Goal: Task Accomplishment & Management: Manage account settings

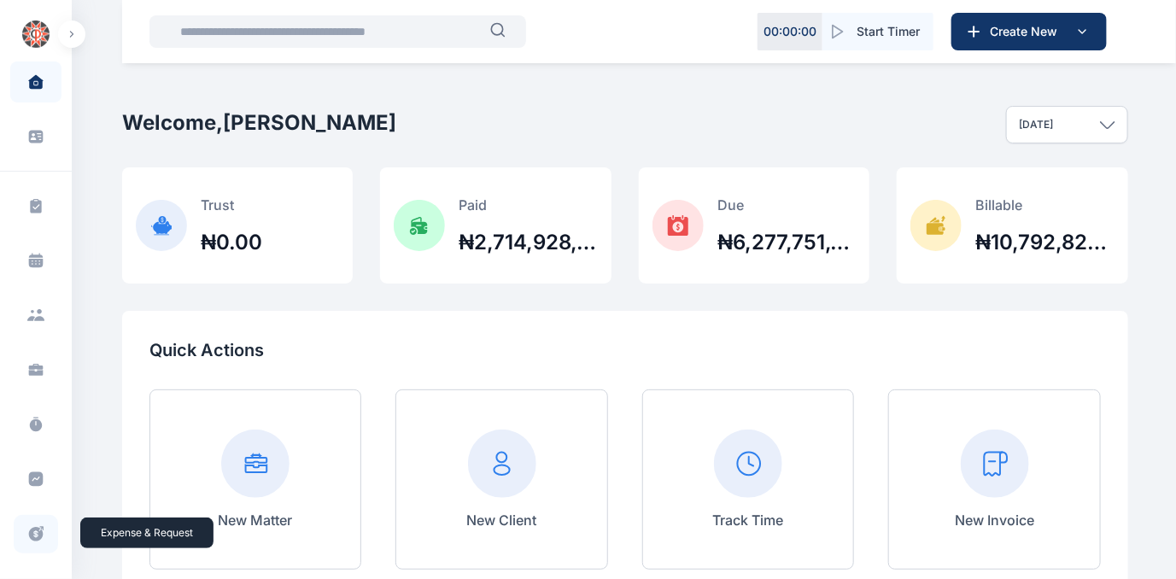
click at [34, 530] on icon at bounding box center [35, 534] width 17 height 18
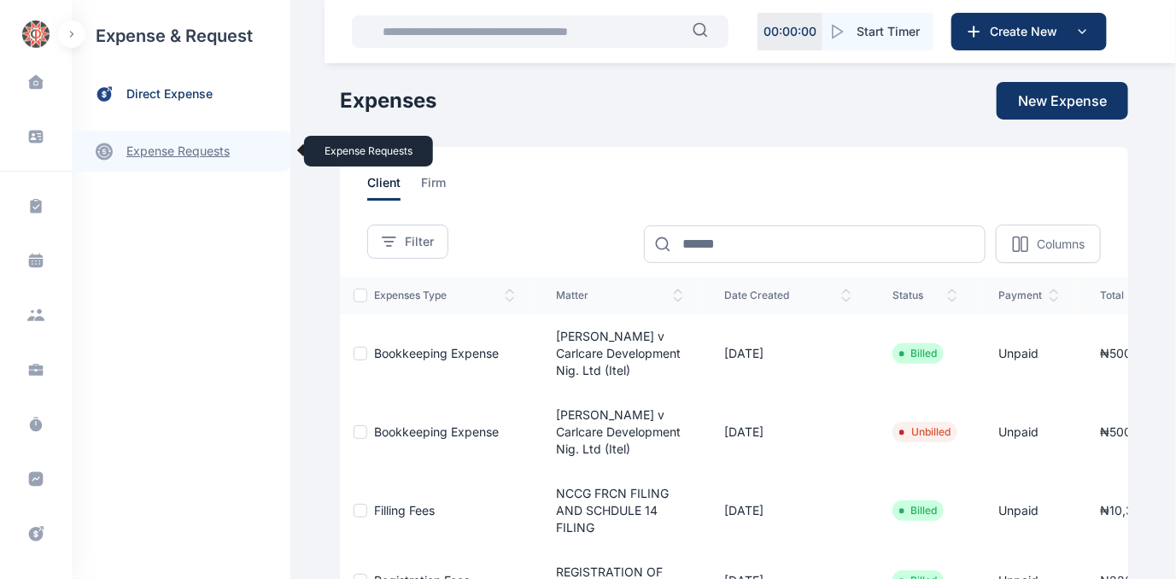
click at [176, 155] on link "expense requests expense requests" at bounding box center [181, 151] width 219 height 41
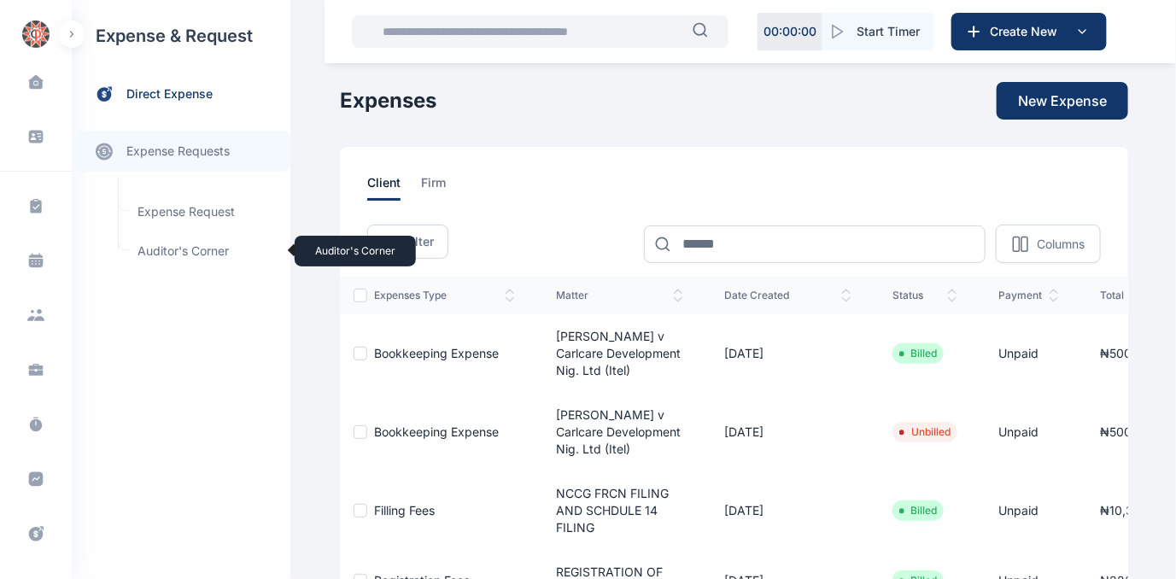
click at [150, 251] on span "Auditor's Corner Auditor's Corner" at bounding box center [204, 251] width 155 height 32
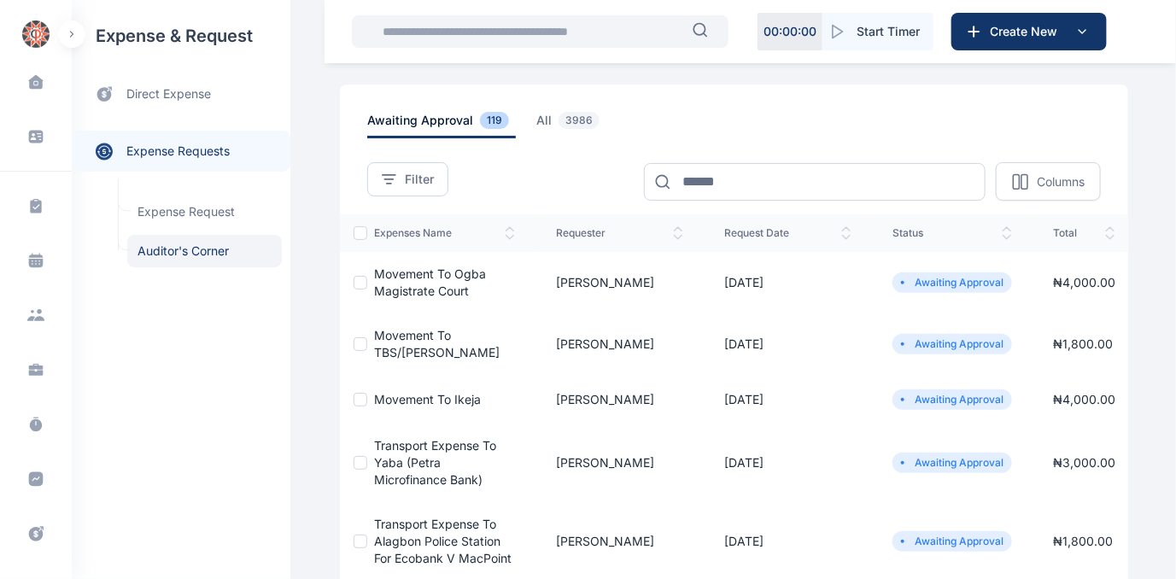
scroll to position [155, 0]
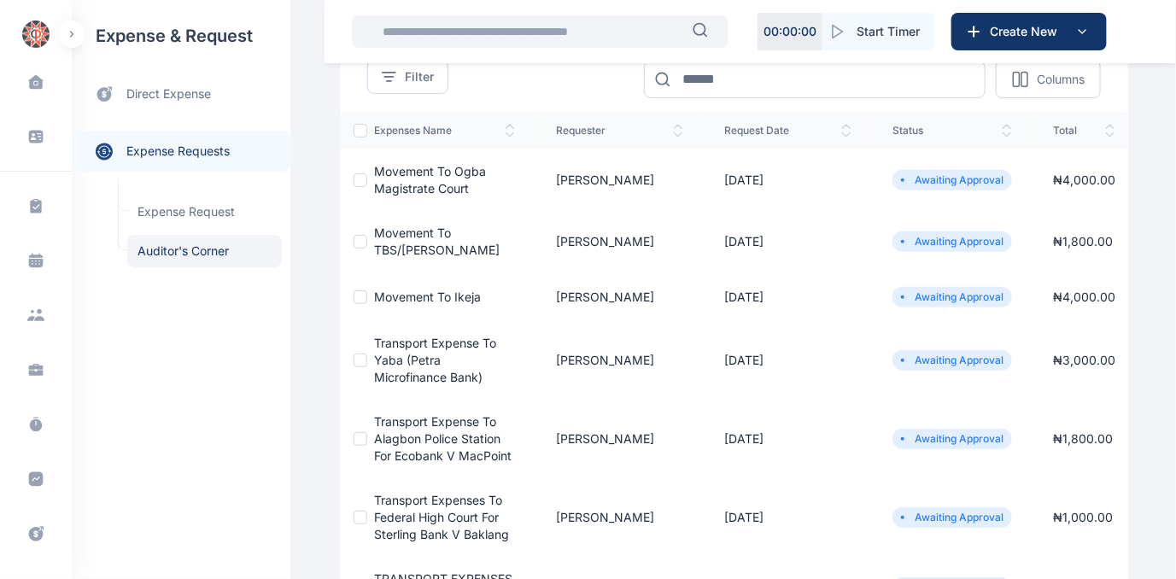
click at [398, 365] on span "transport expense to yaba (petra microfinance bank)" at bounding box center [435, 360] width 122 height 49
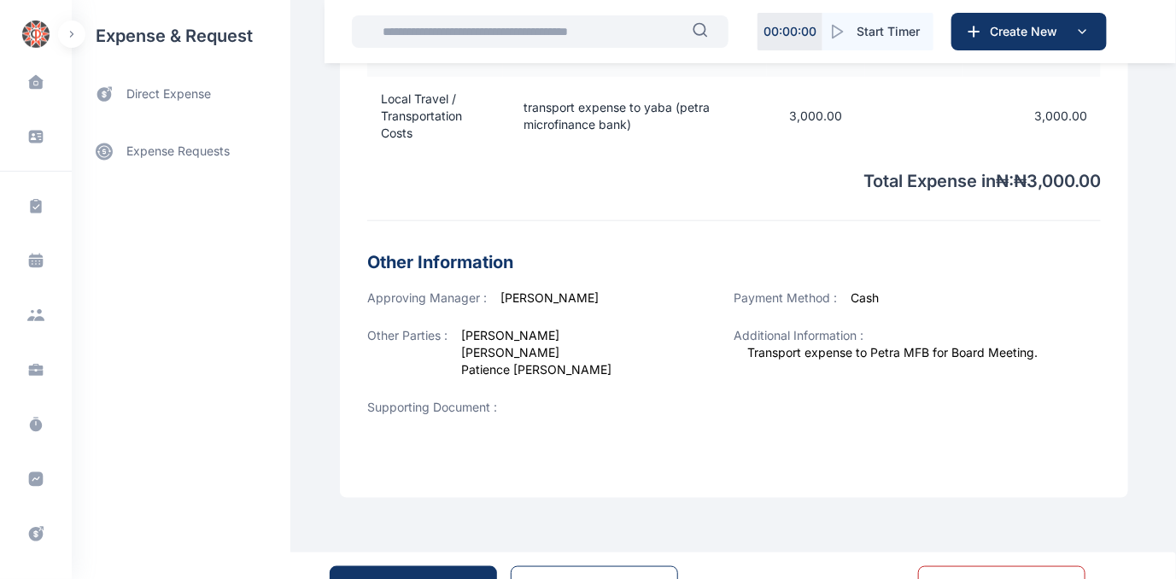
scroll to position [632, 0]
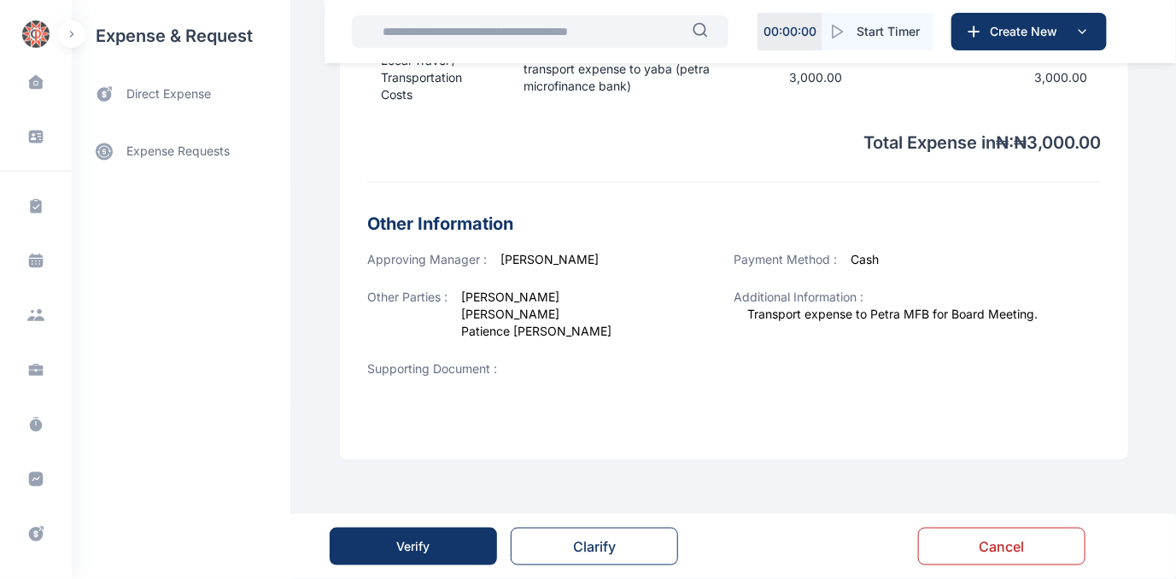
click at [472, 531] on button "Verify" at bounding box center [413, 547] width 167 height 38
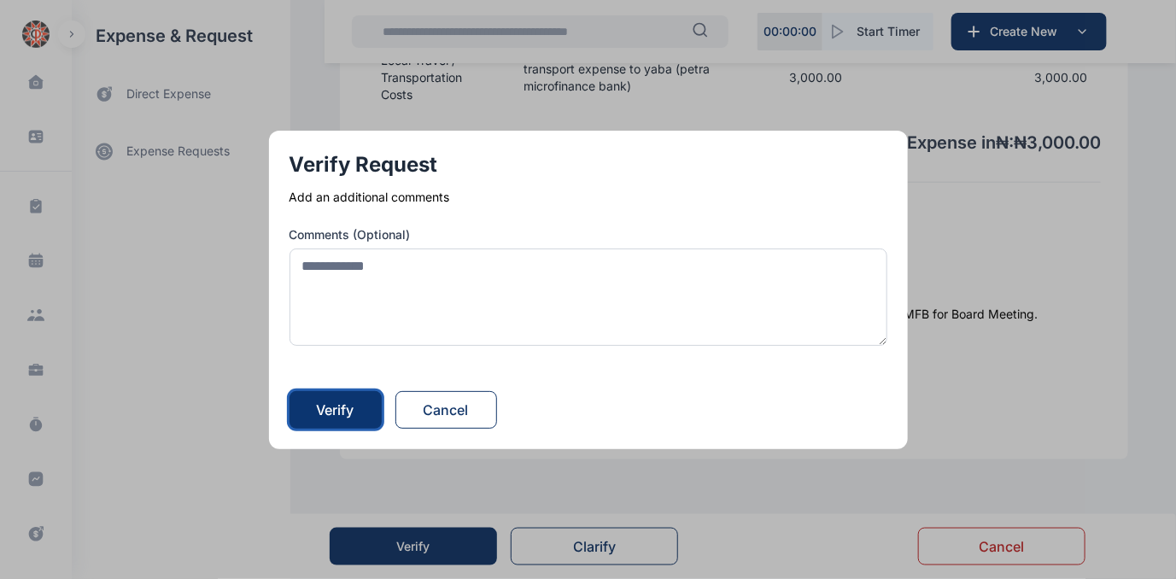
click at [321, 404] on div "Verify" at bounding box center [336, 410] width 38 height 21
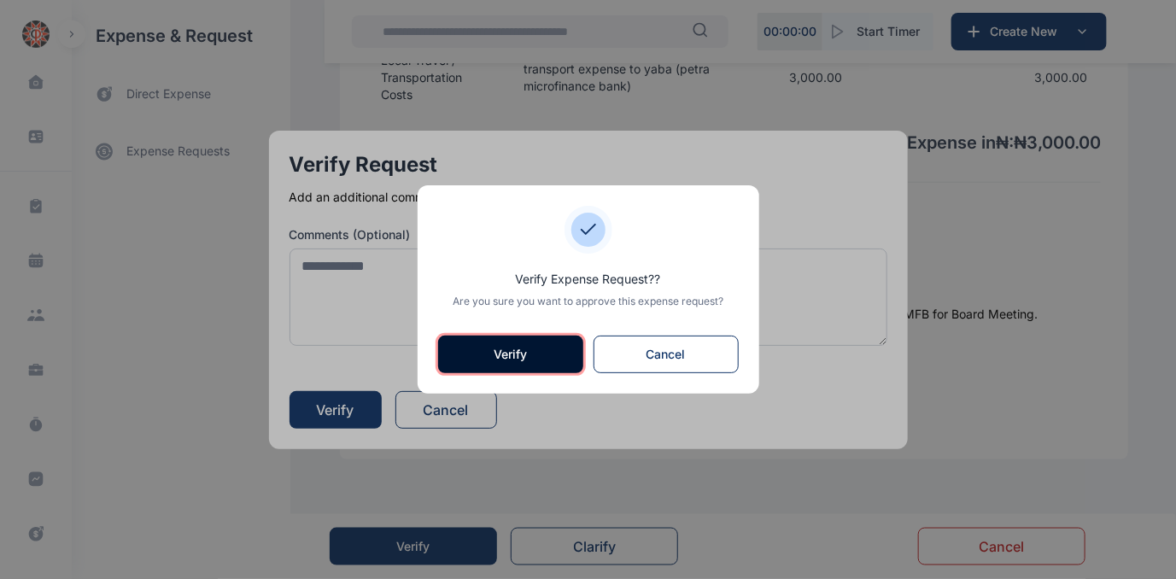
click at [513, 360] on button "Verify" at bounding box center [510, 355] width 145 height 38
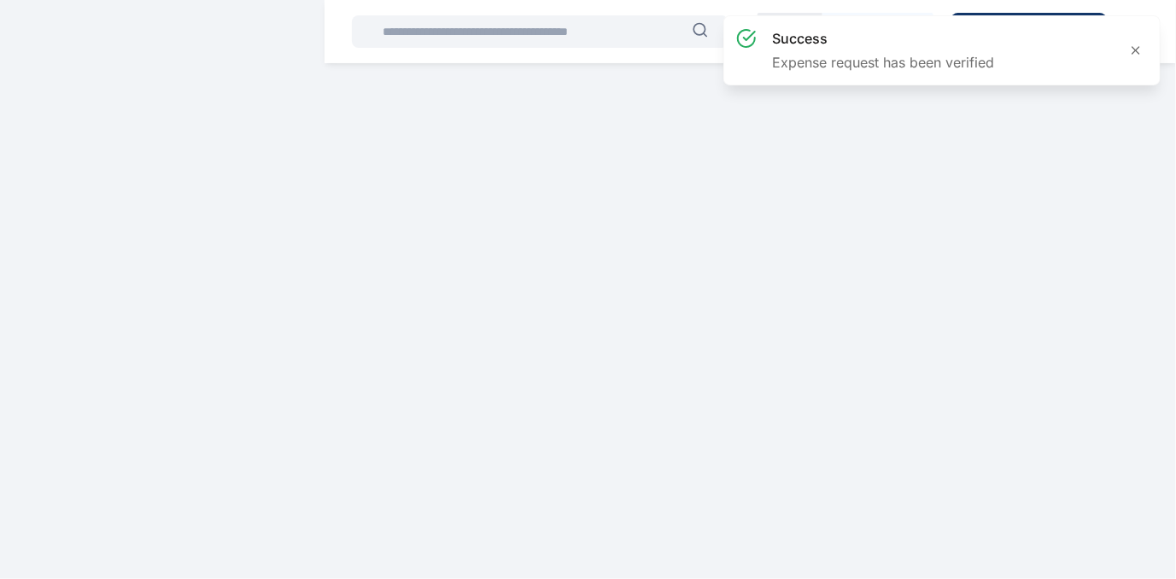
scroll to position [0, 0]
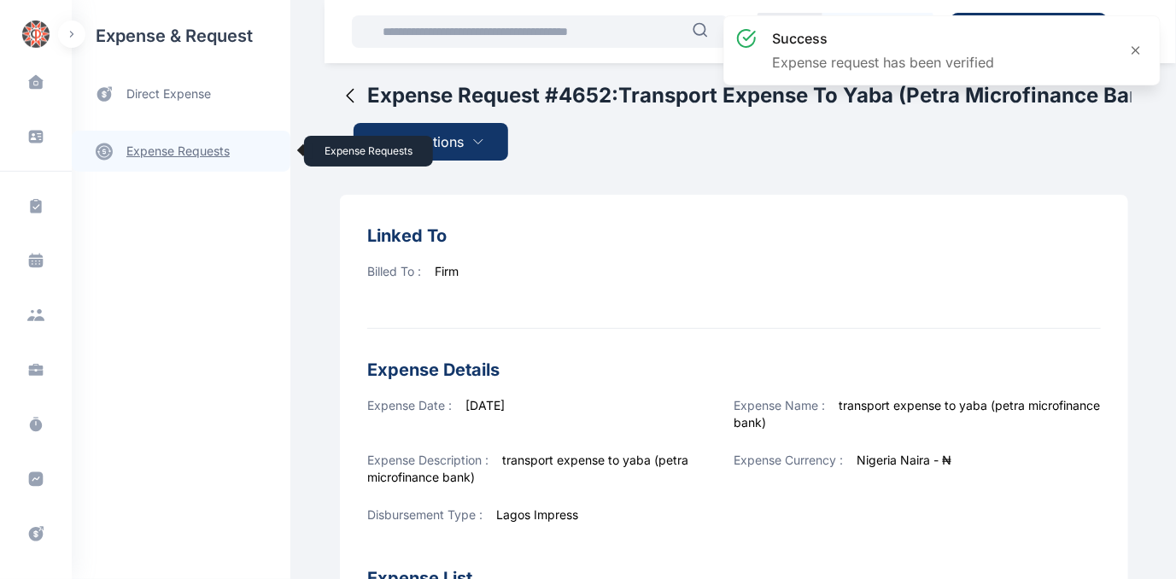
click at [164, 154] on link "expense requests expense requests" at bounding box center [181, 151] width 219 height 41
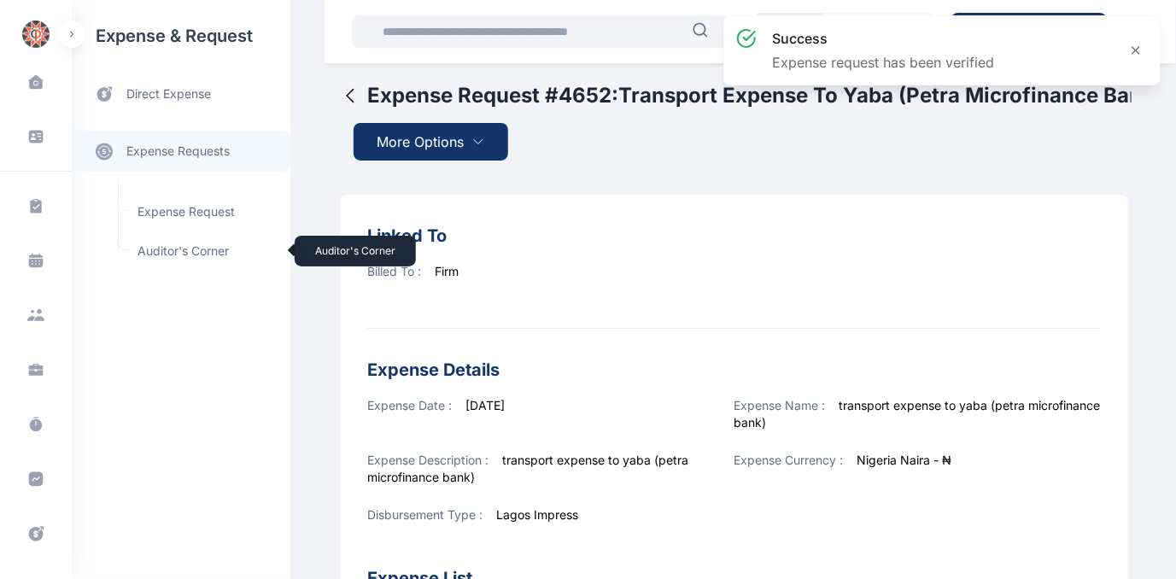
click at [160, 247] on span "Auditor's Corner Auditor's Corner" at bounding box center [204, 251] width 155 height 32
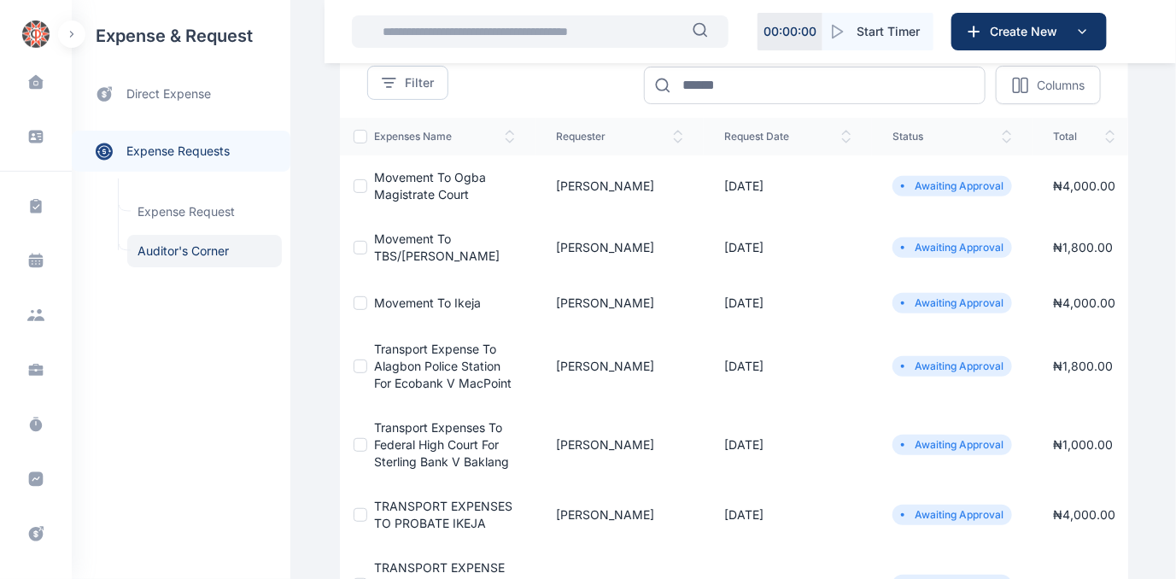
scroll to position [155, 0]
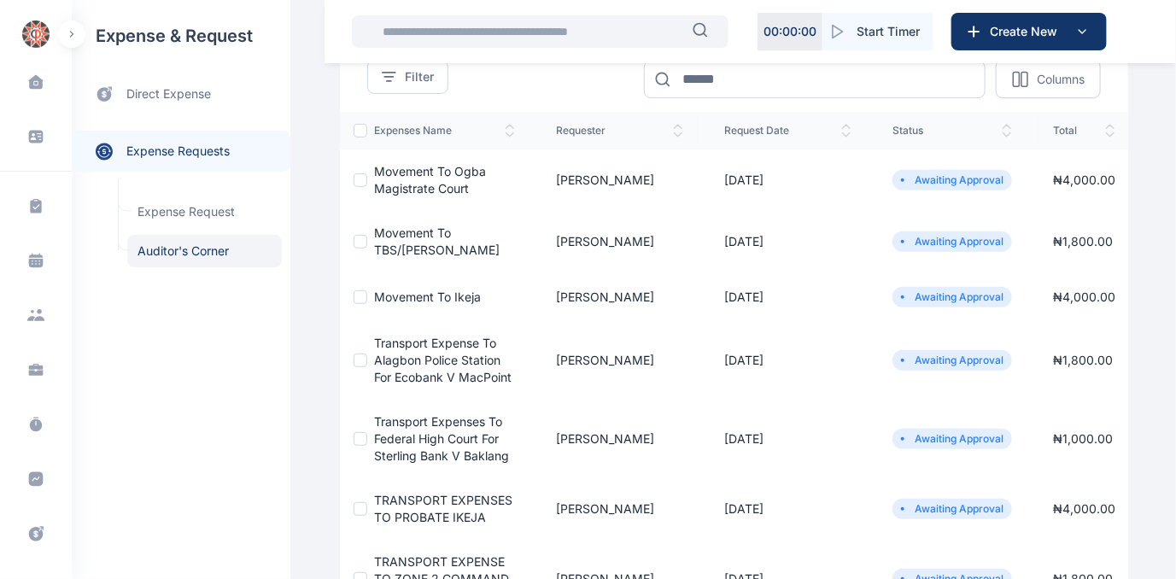
click at [396, 370] on span "Transport expense to Alagbon Police Station for Ecobank v MacPoint" at bounding box center [443, 360] width 138 height 49
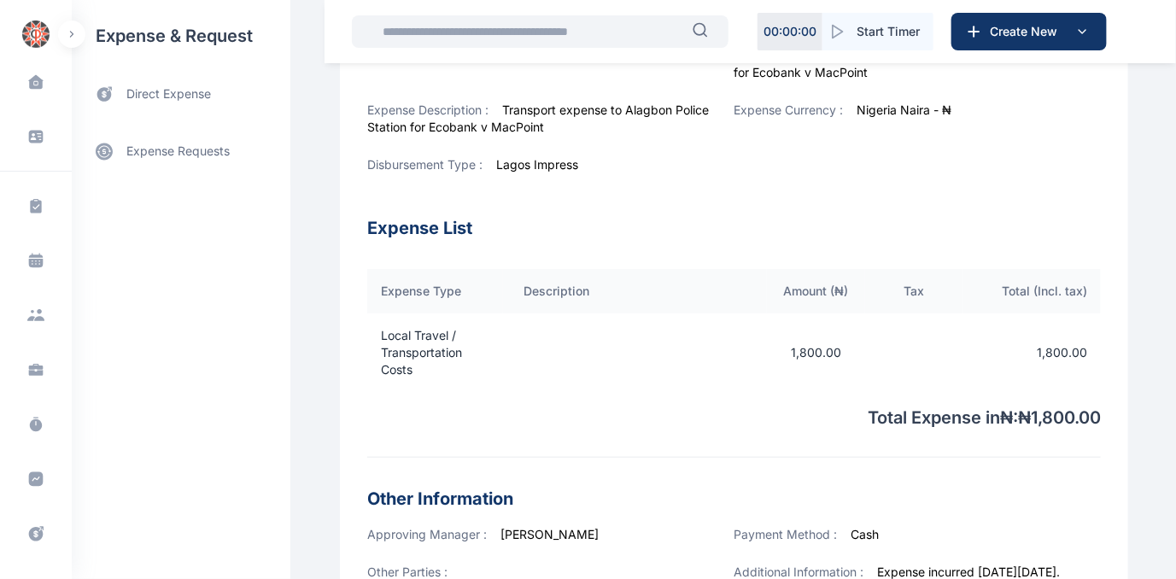
scroll to position [653, 0]
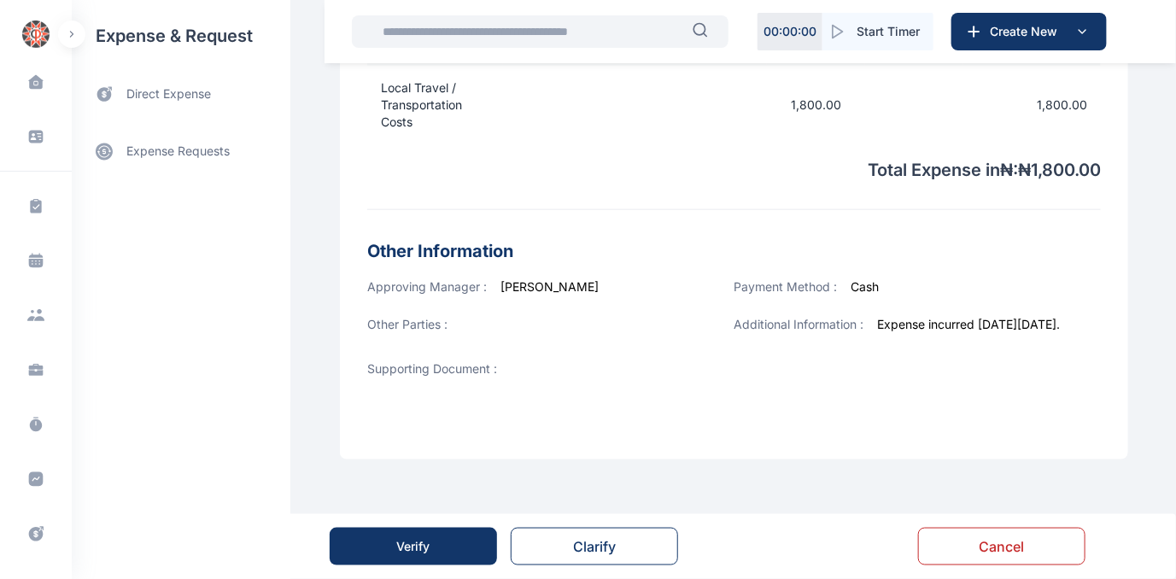
click at [376, 551] on button "Verify" at bounding box center [413, 547] width 167 height 38
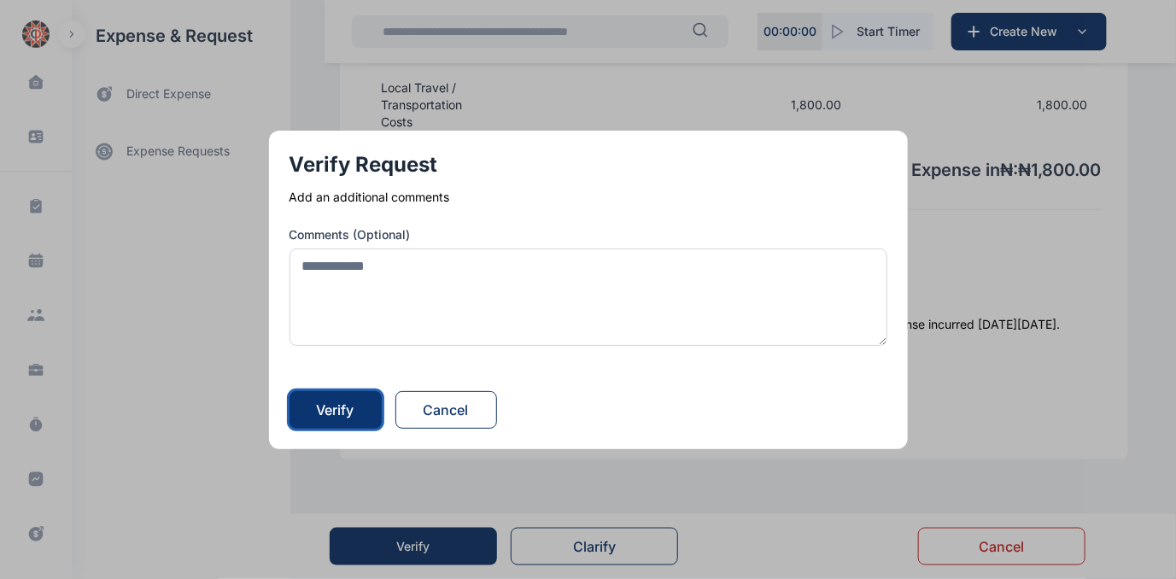
click at [343, 407] on div "Verify" at bounding box center [336, 410] width 38 height 21
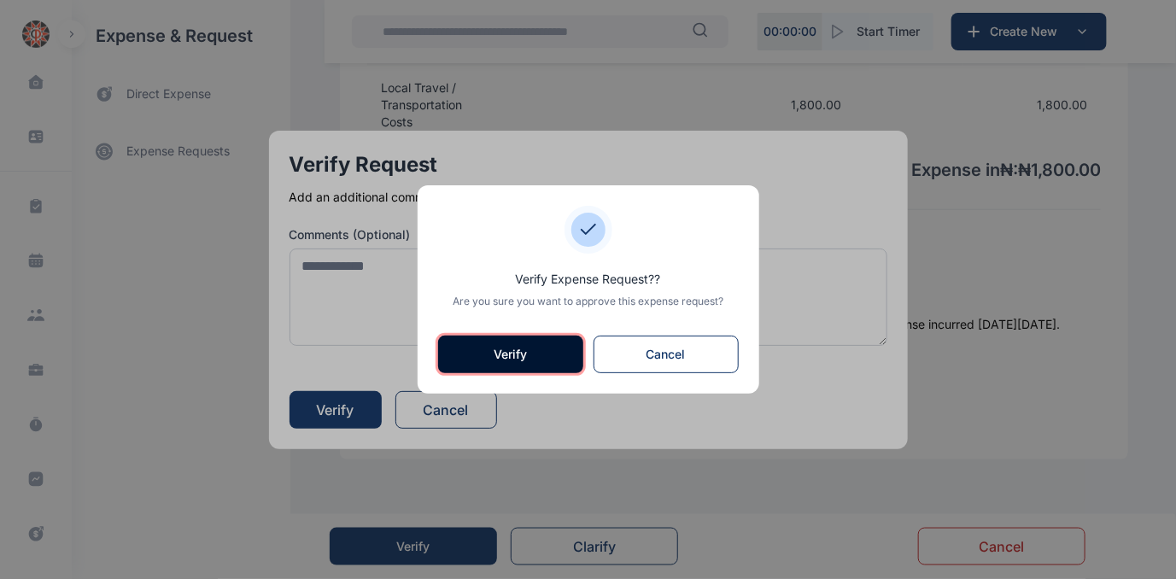
click at [478, 350] on button "Verify" at bounding box center [510, 355] width 145 height 38
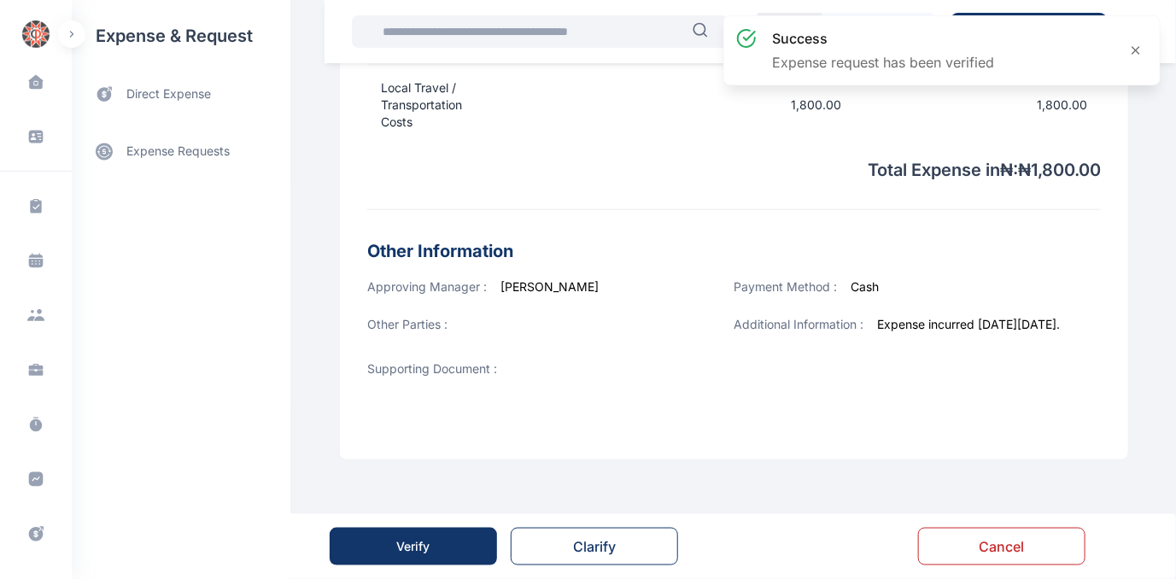
scroll to position [0, 0]
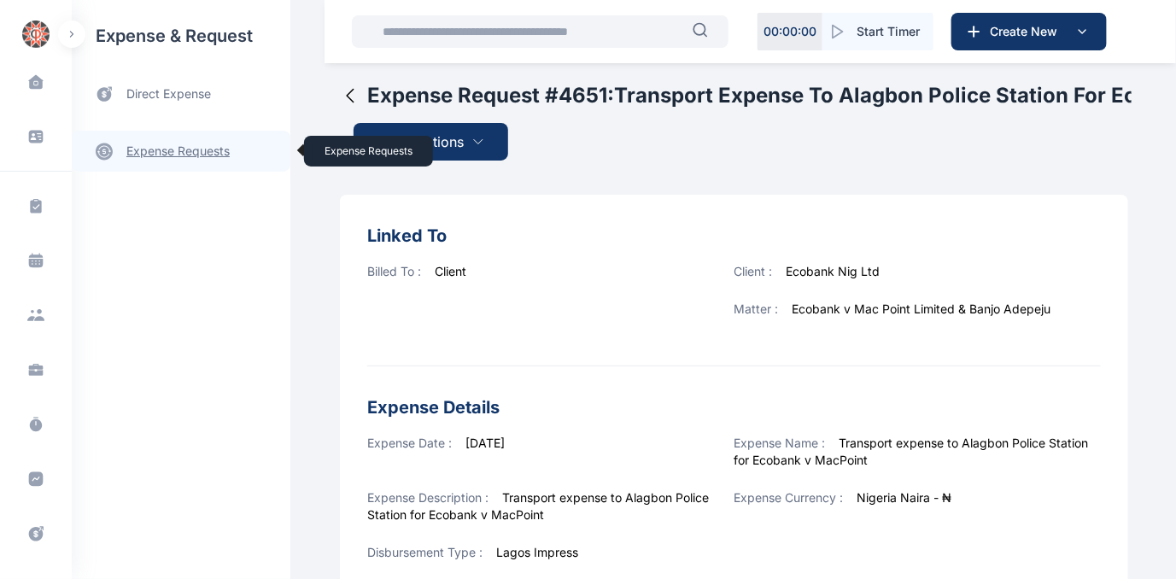
click at [159, 149] on link "expense requests expense requests" at bounding box center [181, 151] width 219 height 41
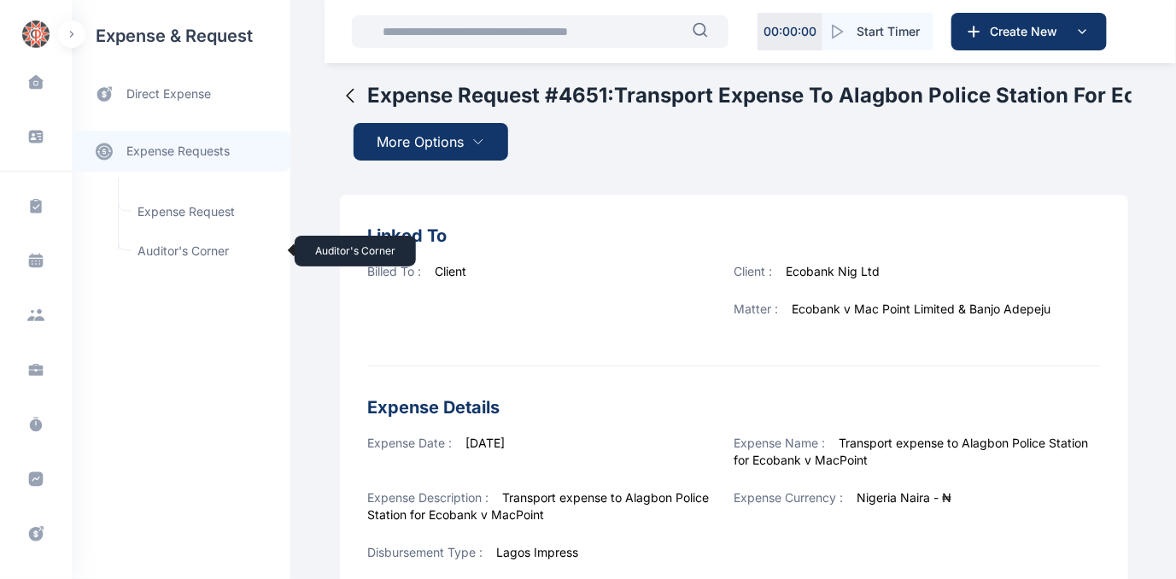
click at [162, 247] on span "Auditor's Corner Auditor's Corner" at bounding box center [204, 251] width 155 height 32
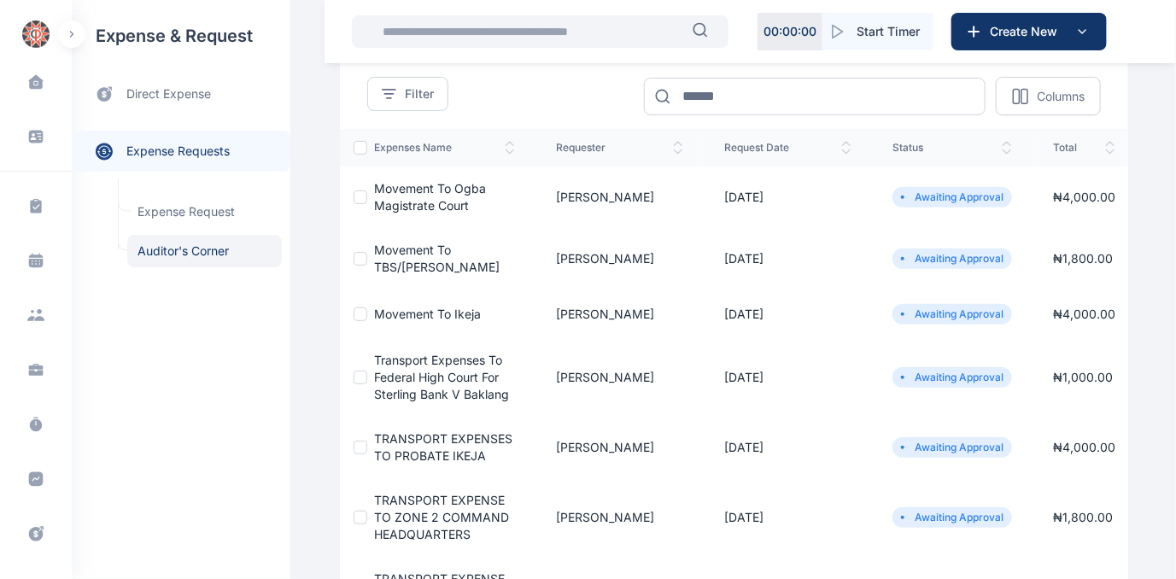
scroll to position [155, 0]
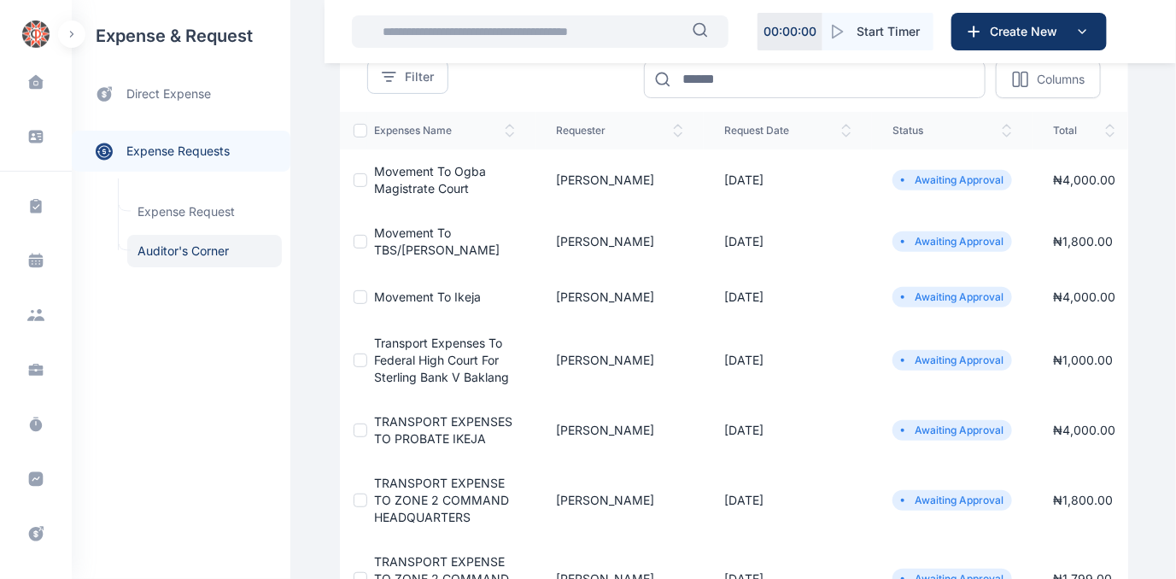
click at [423, 431] on span "TRANSPORT EXPENSES TO PROBATE IKEJA" at bounding box center [443, 430] width 138 height 32
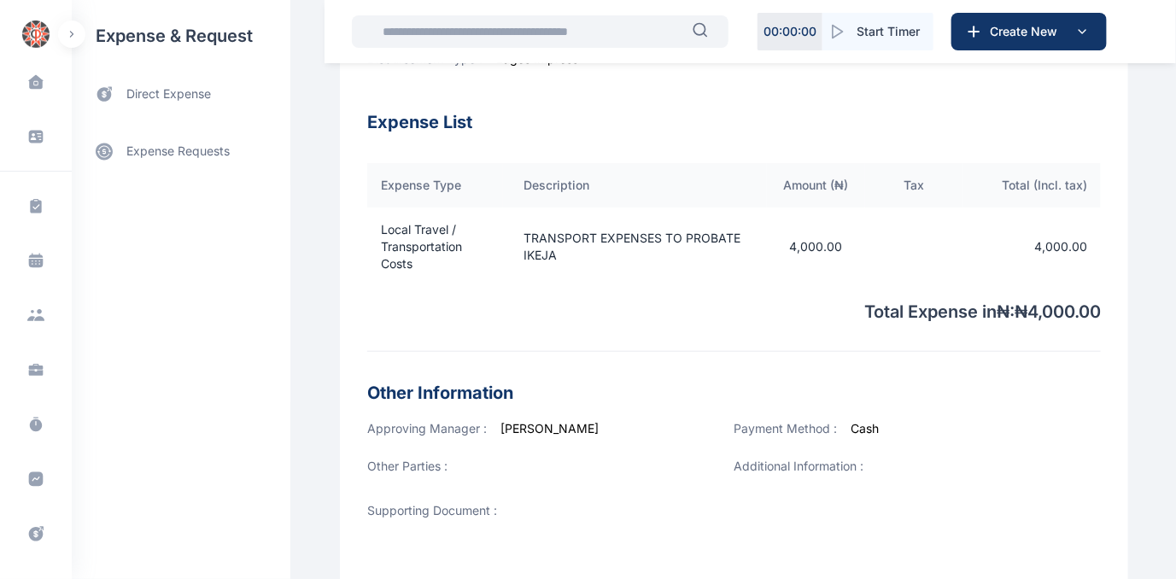
scroll to position [571, 0]
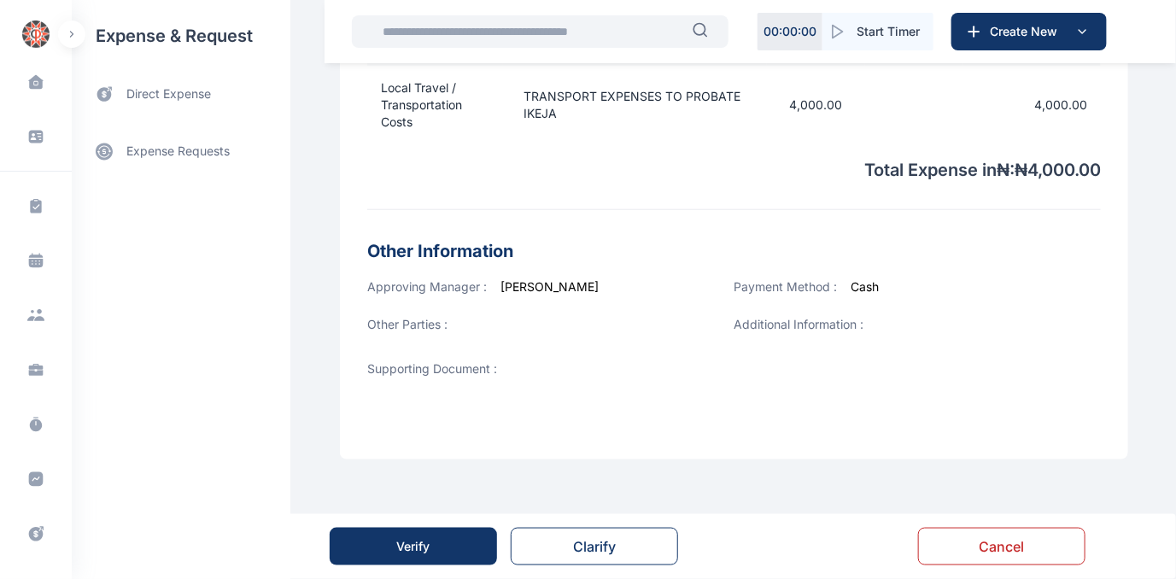
click at [408, 541] on div "Verify" at bounding box center [413, 546] width 33 height 17
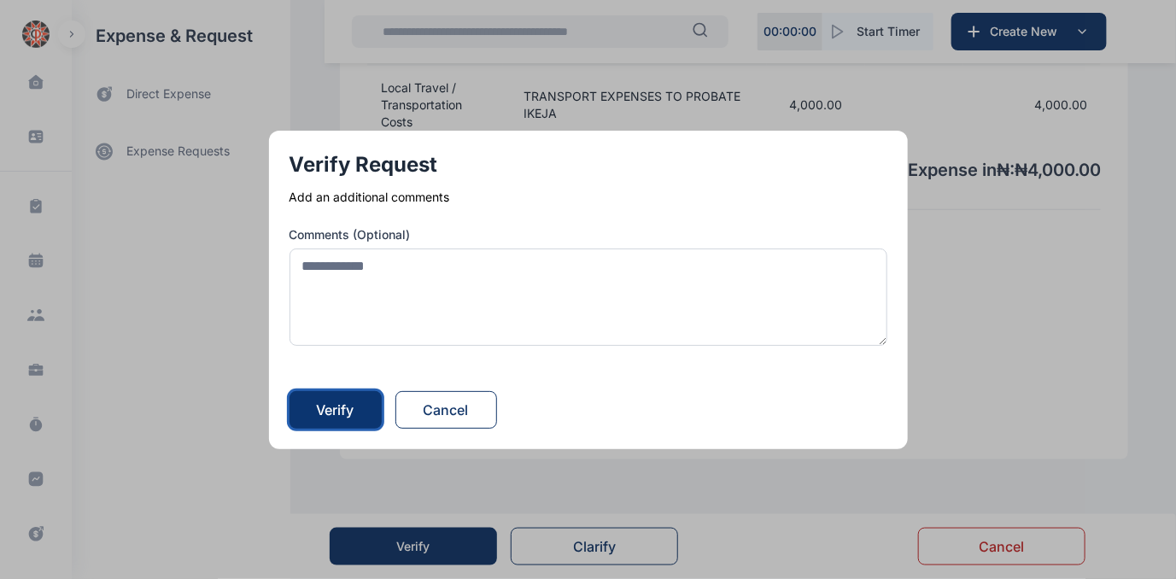
click at [346, 407] on div "Verify" at bounding box center [336, 410] width 38 height 21
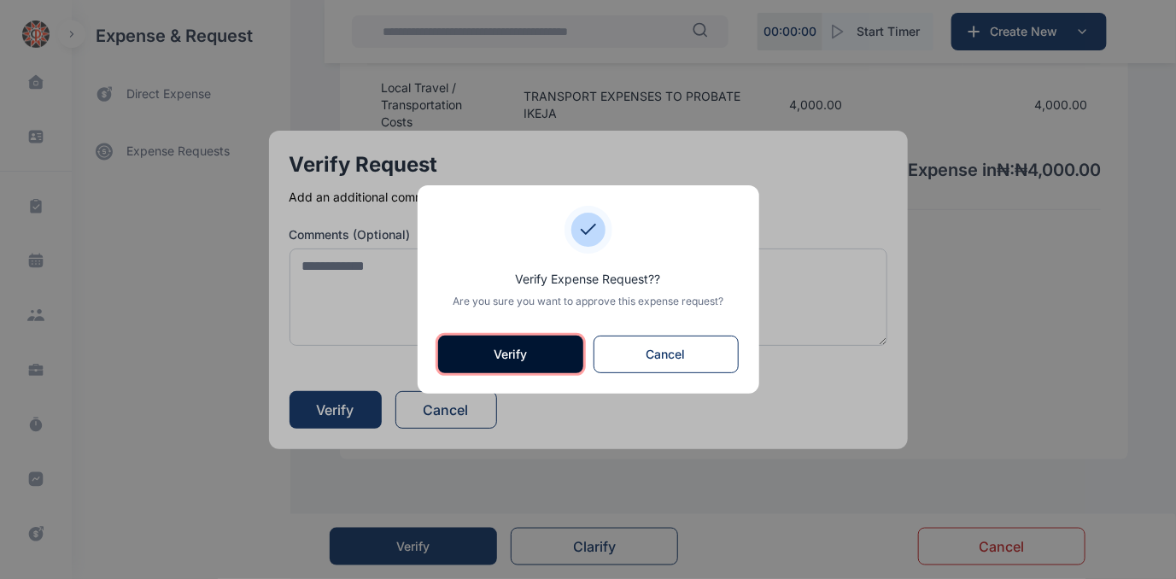
click at [525, 354] on button "Verify" at bounding box center [510, 355] width 145 height 38
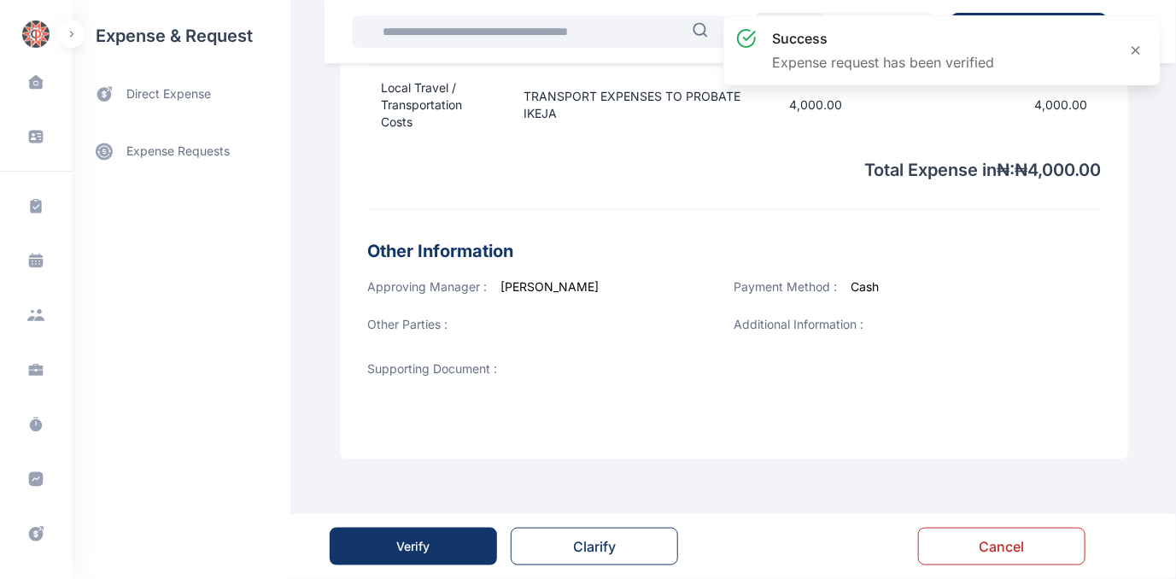
scroll to position [0, 0]
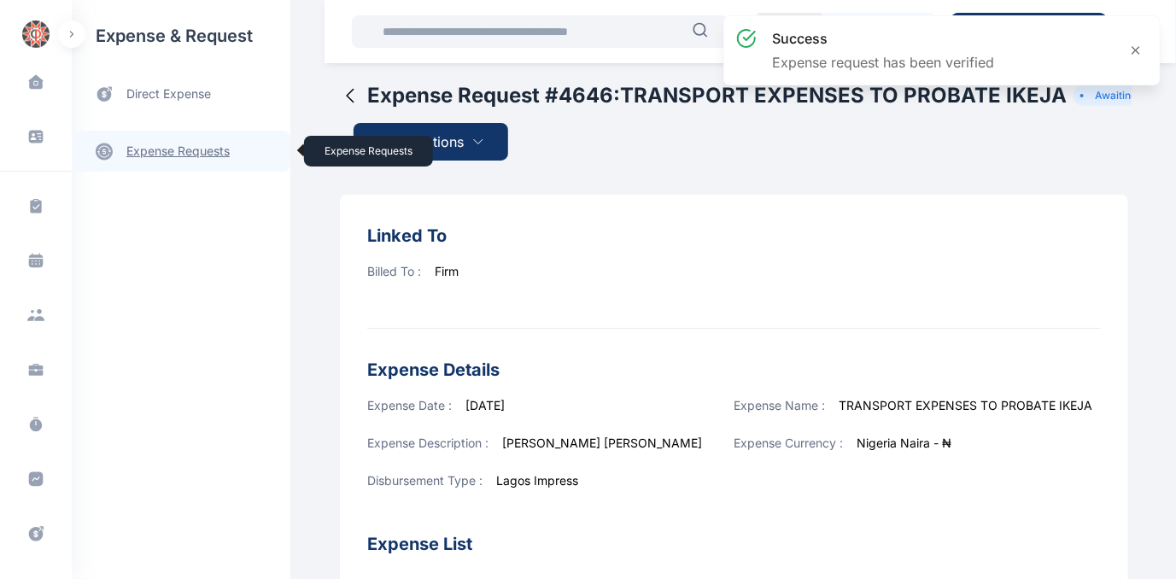
click at [159, 144] on link "expense requests expense requests" at bounding box center [181, 151] width 219 height 41
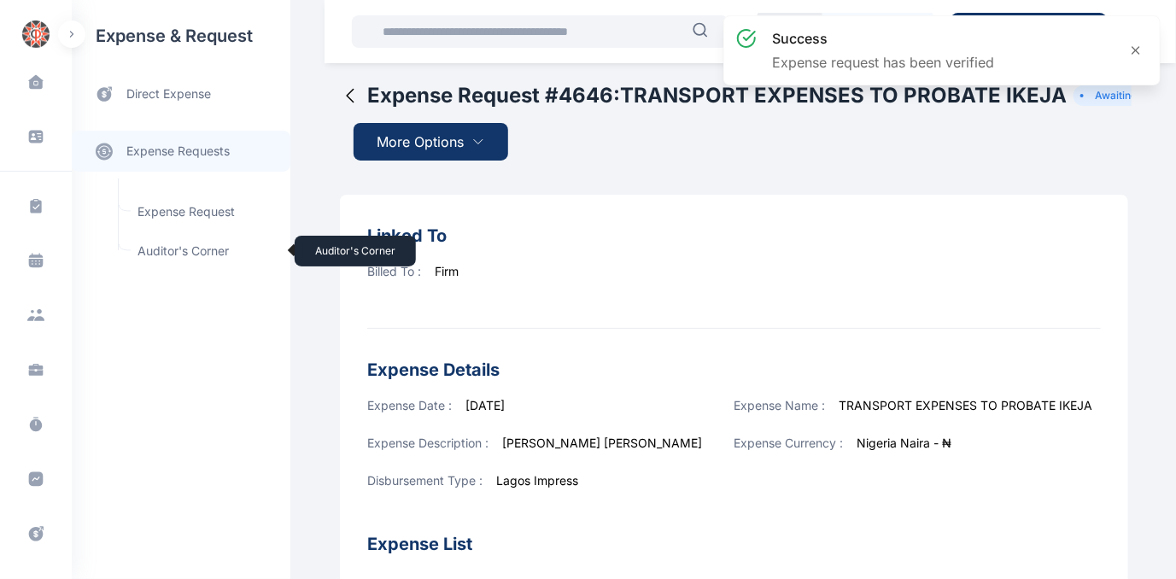
click at [166, 249] on span "Auditor's Corner Auditor's Corner" at bounding box center [204, 251] width 155 height 32
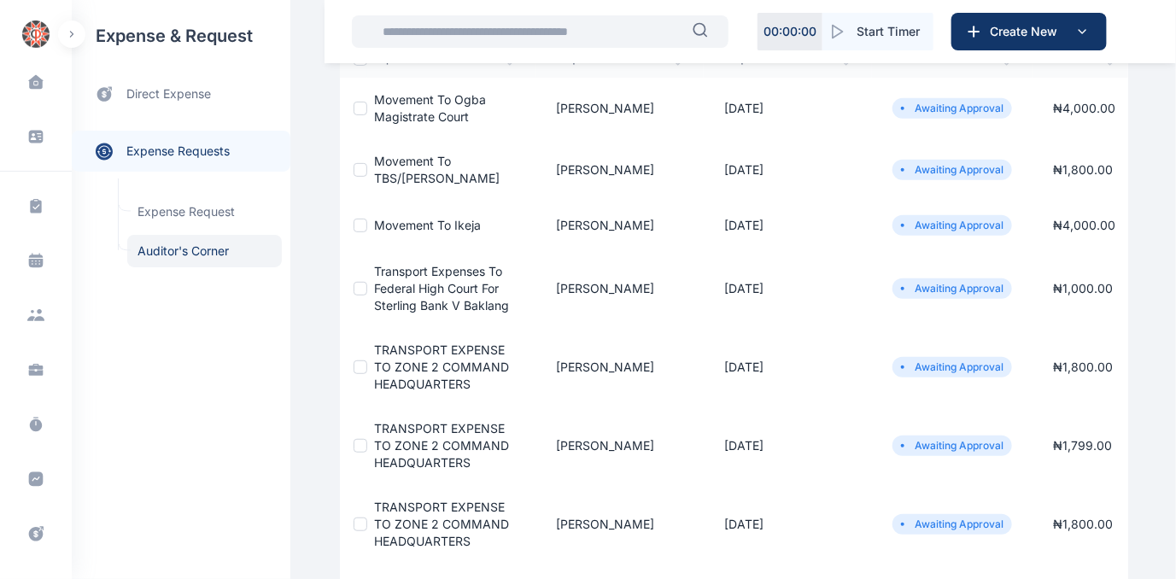
scroll to position [232, 0]
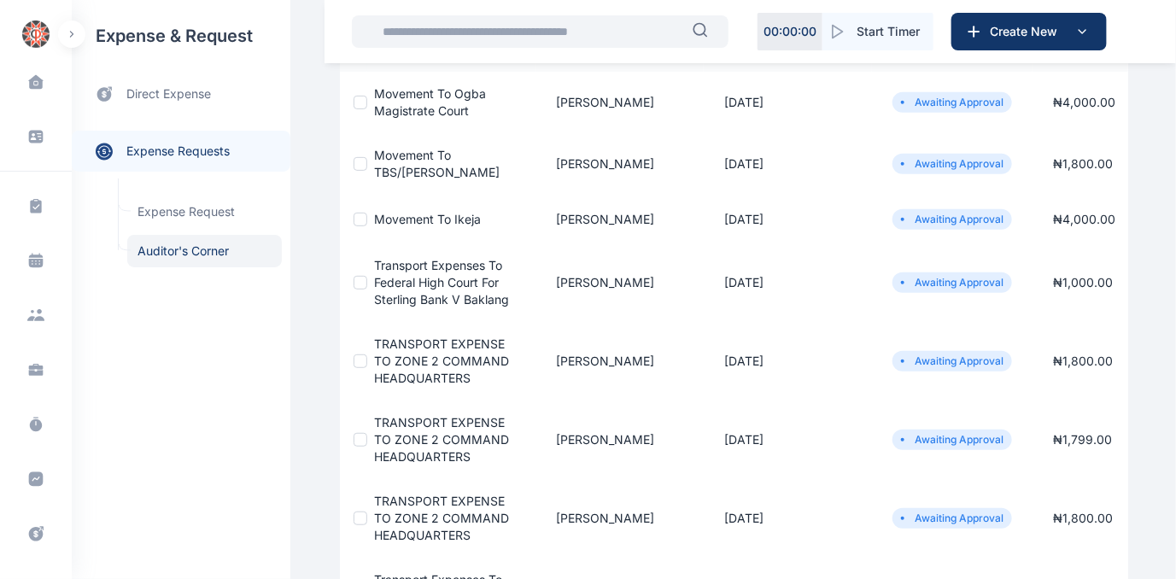
click at [427, 290] on span "Transport expenses to Federal High Court for Sterling Bank v Baklang" at bounding box center [441, 282] width 135 height 49
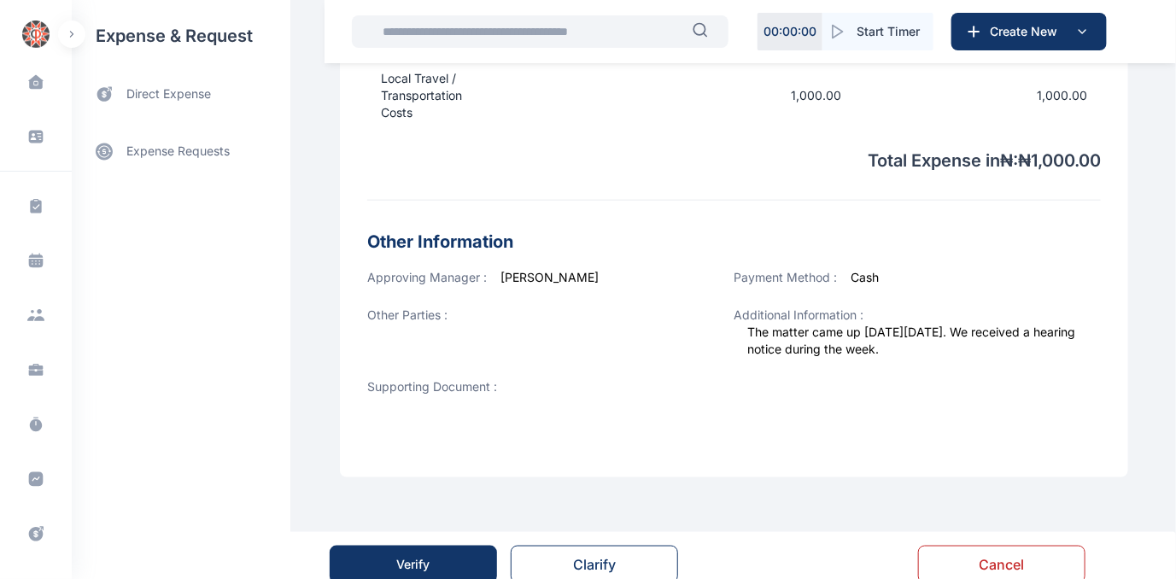
scroll to position [687, 0]
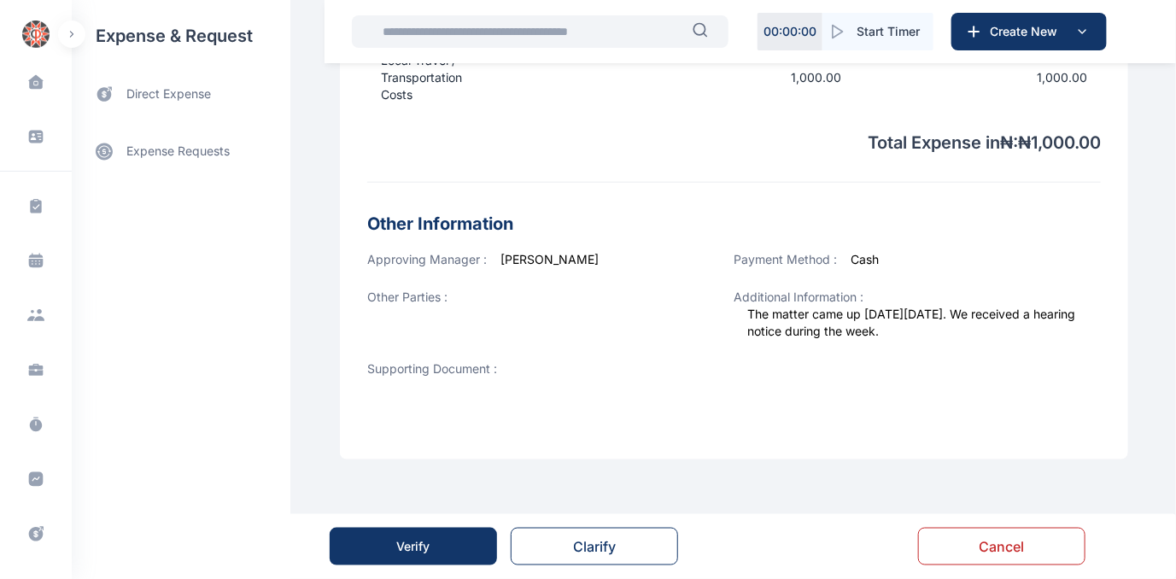
click at [450, 550] on button "Verify" at bounding box center [413, 547] width 167 height 38
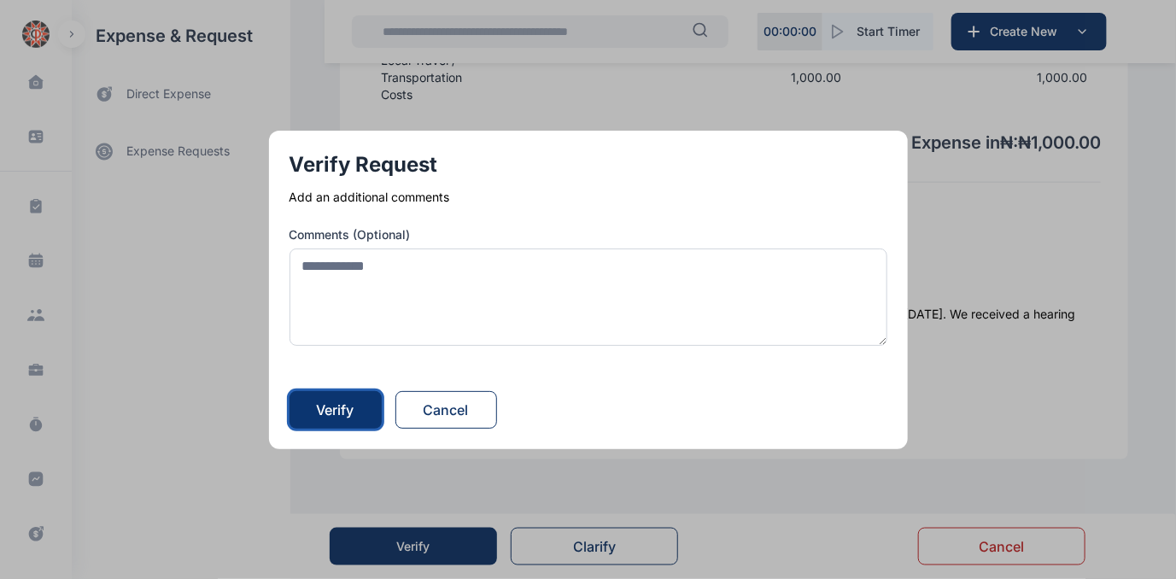
click at [316, 413] on button "Verify" at bounding box center [336, 410] width 92 height 38
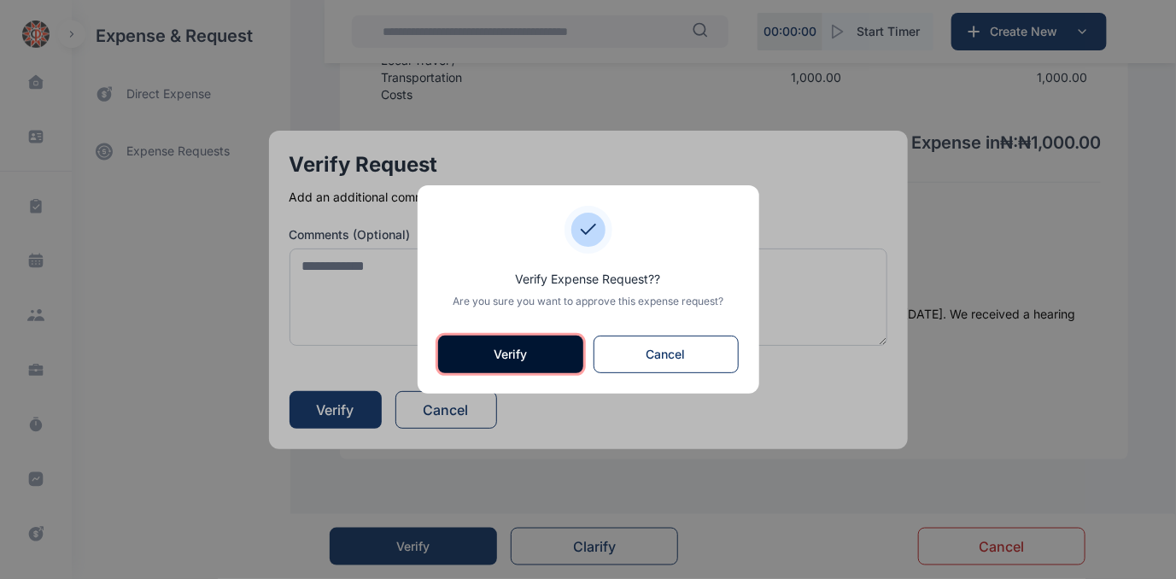
click at [521, 363] on button "Verify" at bounding box center [510, 355] width 145 height 38
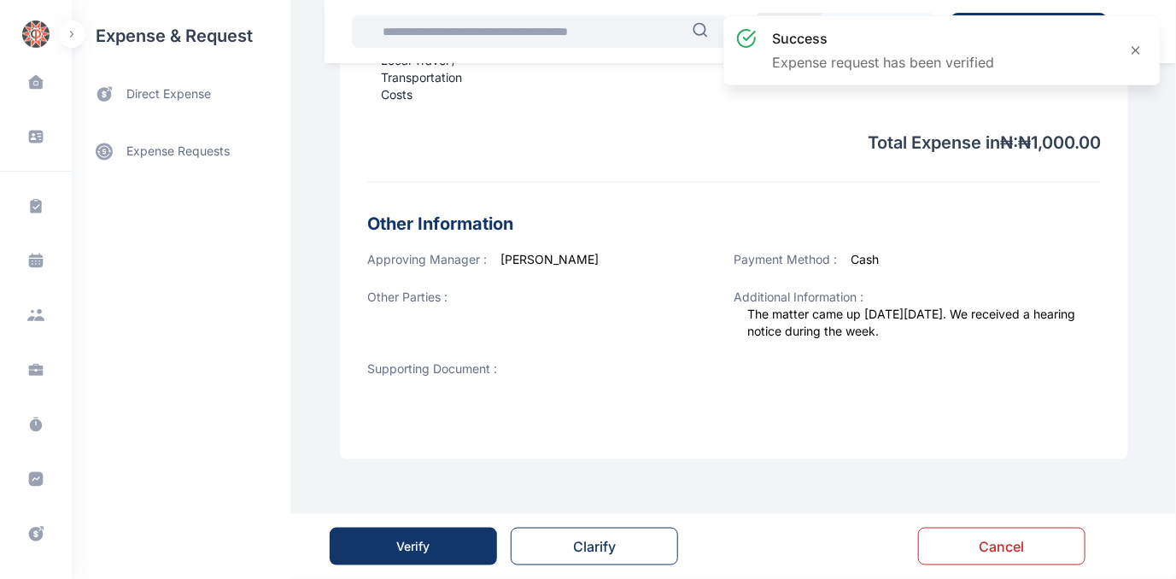
scroll to position [0, 0]
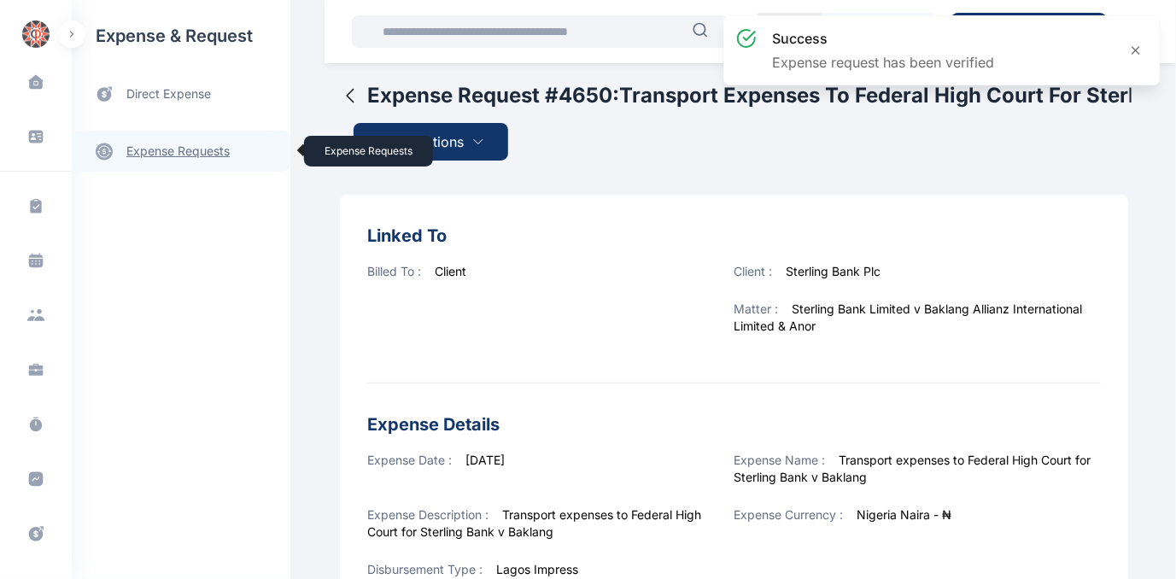
click at [141, 146] on link "expense requests expense requests" at bounding box center [181, 151] width 219 height 41
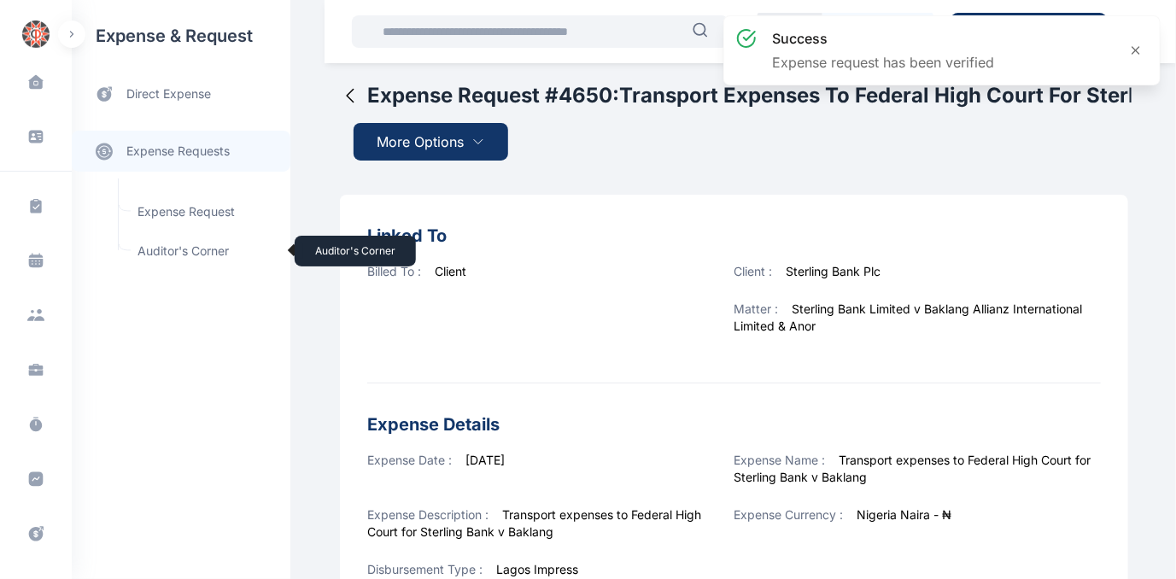
click at [156, 244] on span "Auditor's Corner Auditor's Corner" at bounding box center [204, 251] width 155 height 32
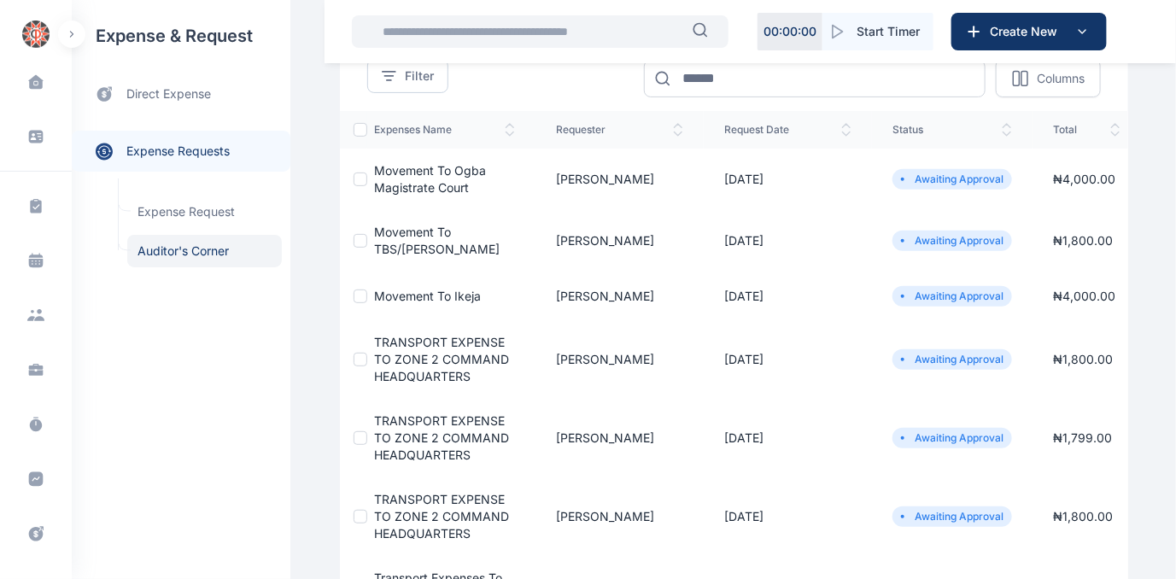
scroll to position [232, 0]
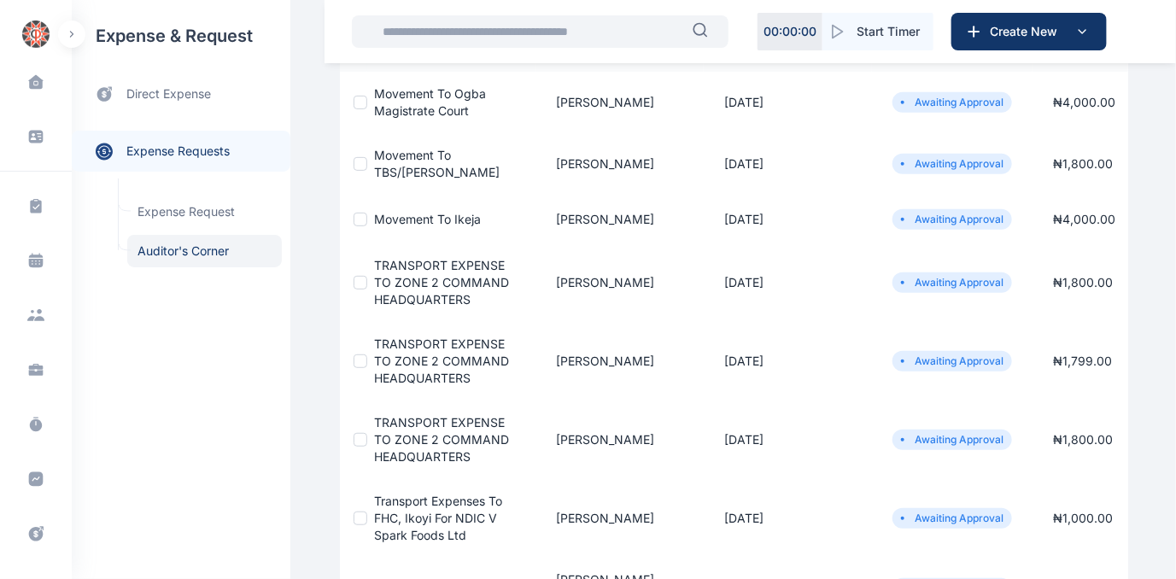
click at [421, 290] on span "TRANSPORT EXPENSE TO ZONE 2 COMMAND HEADQUARTERS" at bounding box center [441, 282] width 135 height 49
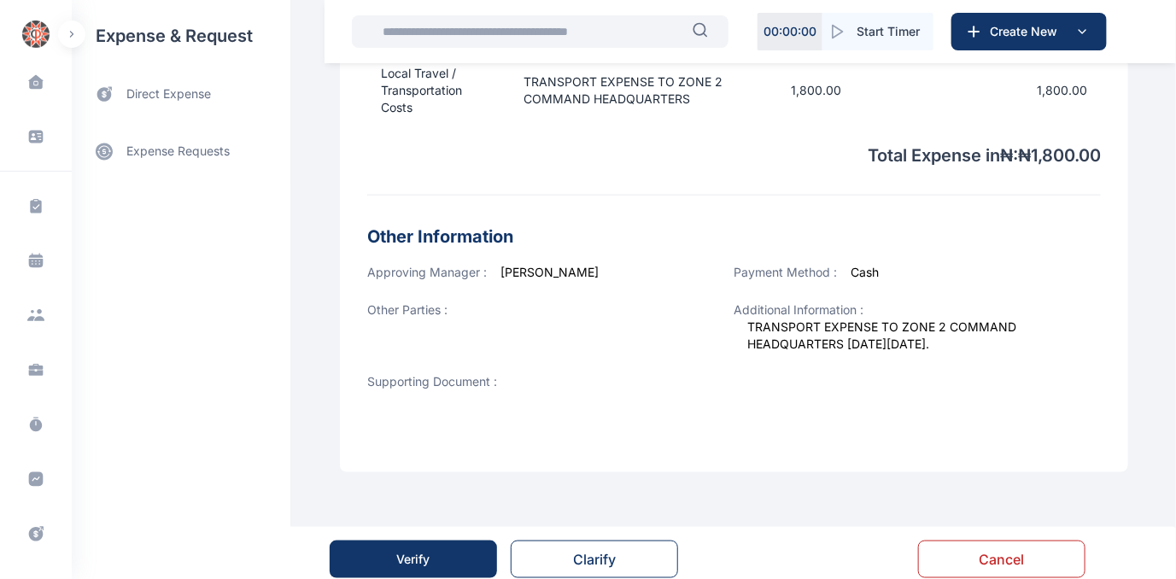
scroll to position [670, 0]
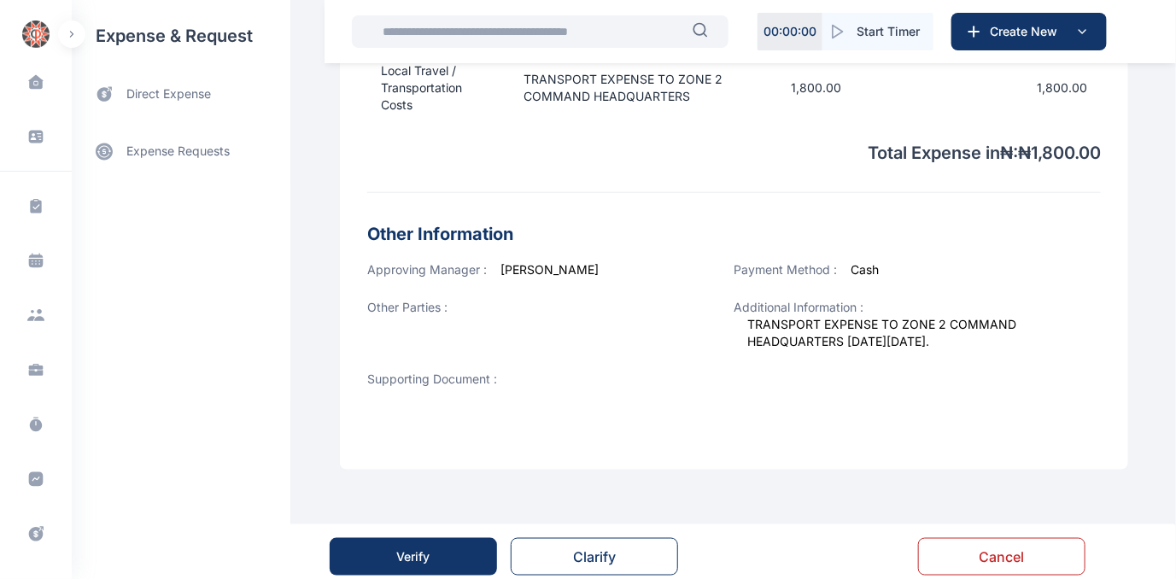
click at [439, 546] on button "Verify" at bounding box center [413, 557] width 167 height 38
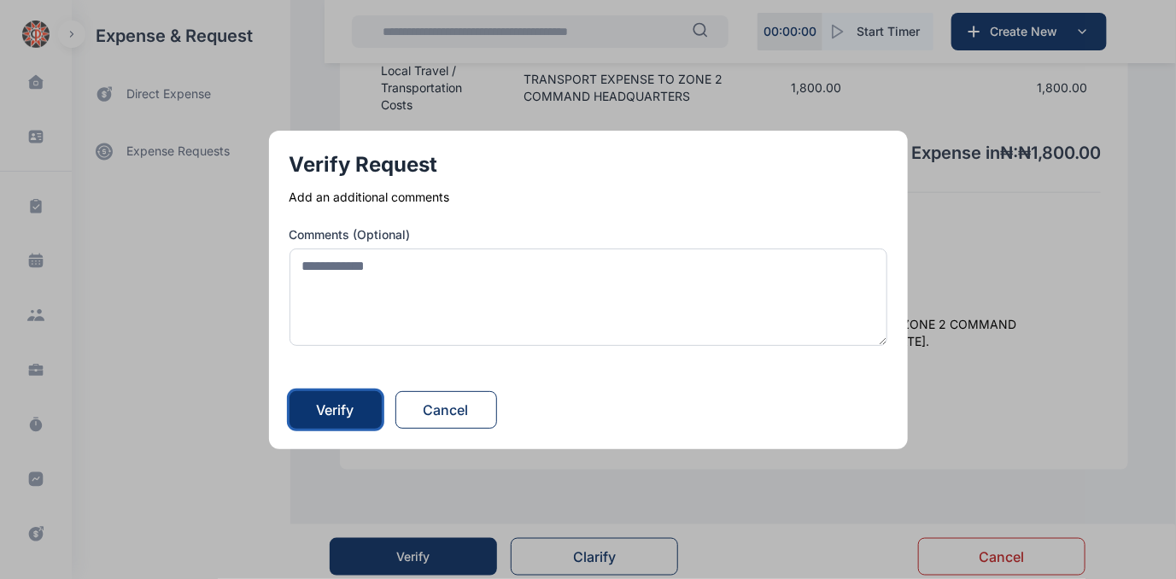
click at [346, 407] on div "Verify" at bounding box center [336, 410] width 38 height 21
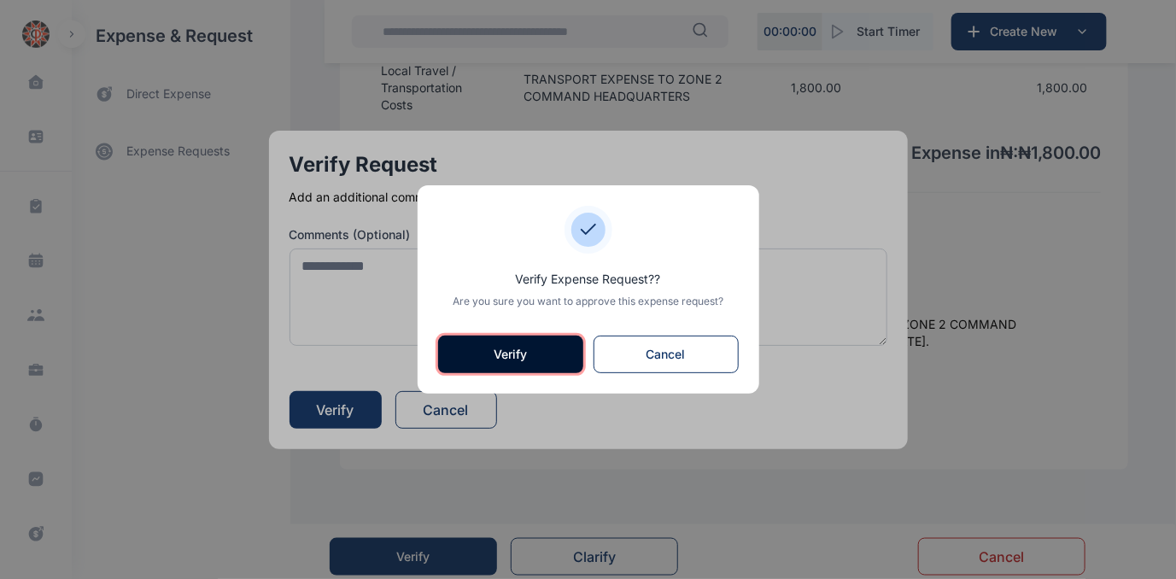
click at [524, 349] on button "Verify" at bounding box center [510, 355] width 145 height 38
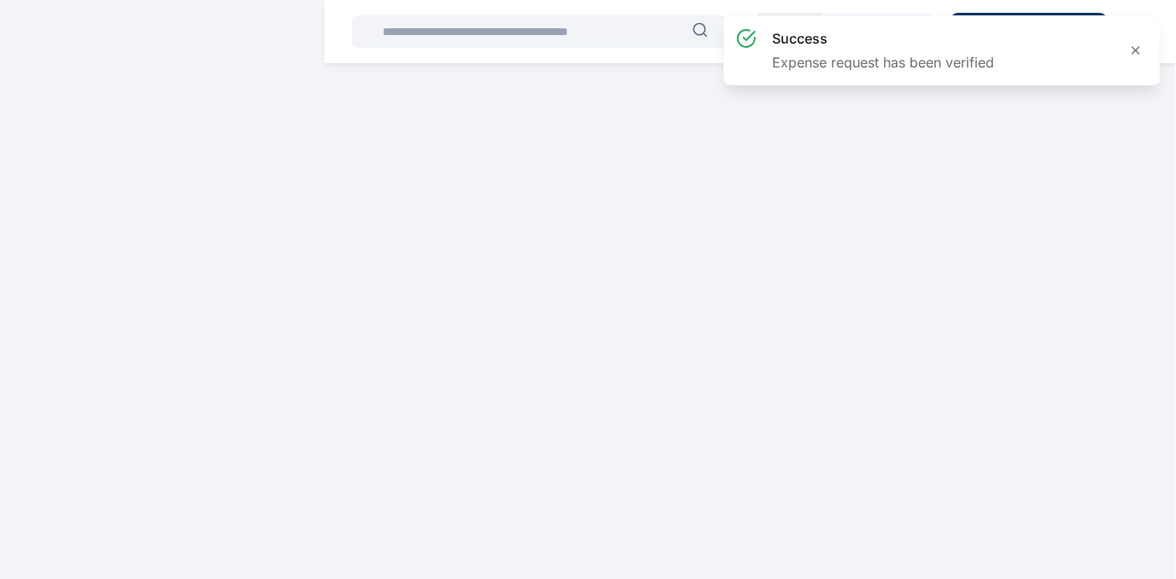
scroll to position [0, 0]
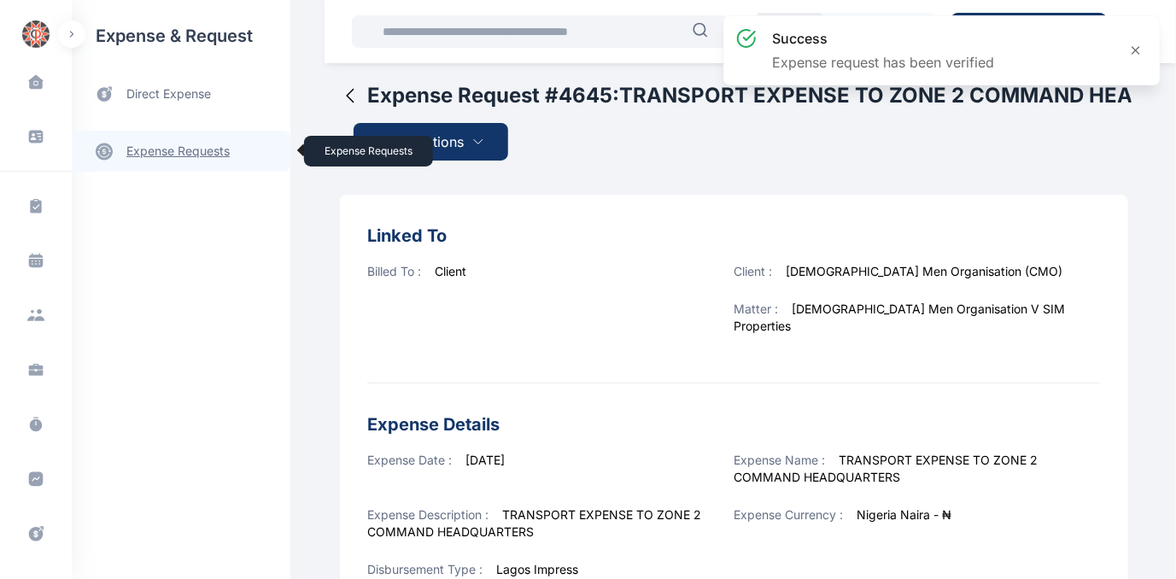
click at [182, 144] on link "expense requests expense requests" at bounding box center [181, 151] width 219 height 41
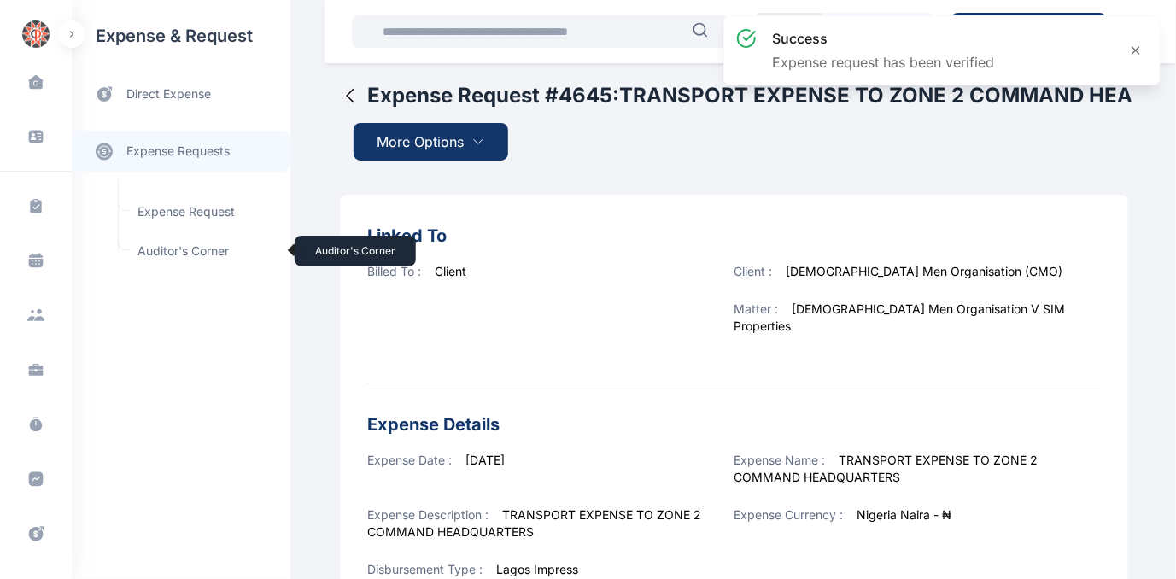
click at [186, 249] on span "Auditor's Corner Auditor's Corner" at bounding box center [204, 251] width 155 height 32
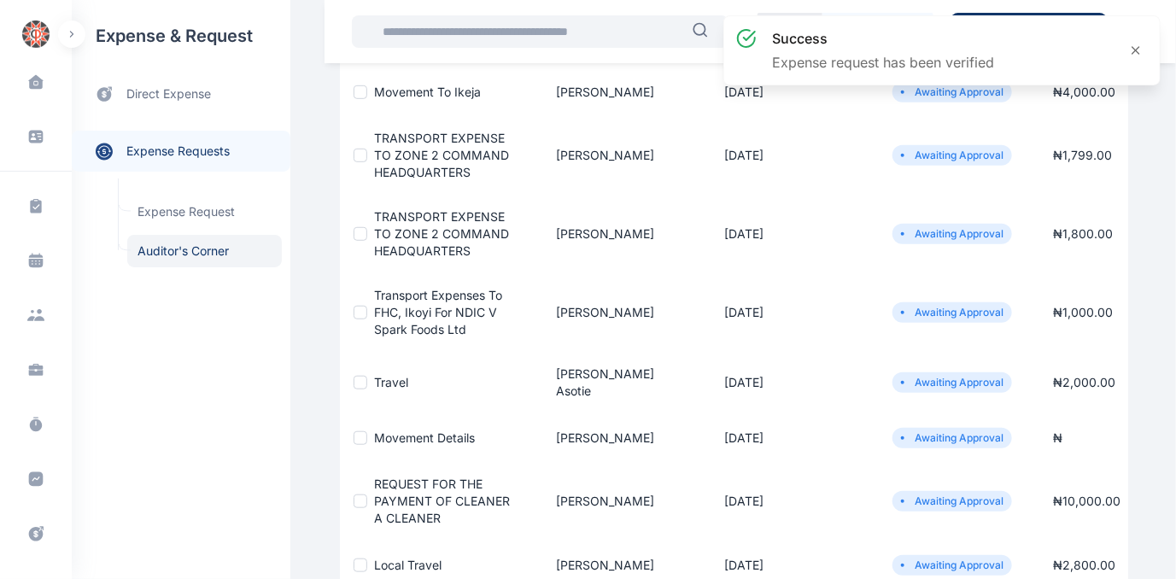
scroll to position [388, 0]
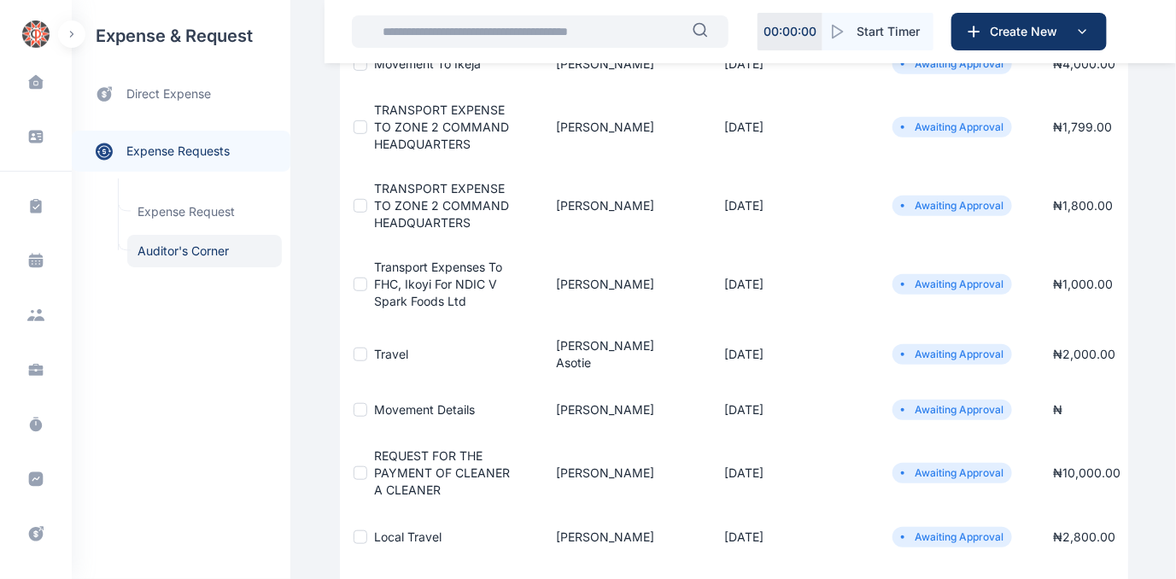
click at [405, 136] on span "TRANSPORT EXPENSE TO ZONE 2 COMMAND HEADQUARTERS" at bounding box center [441, 127] width 135 height 49
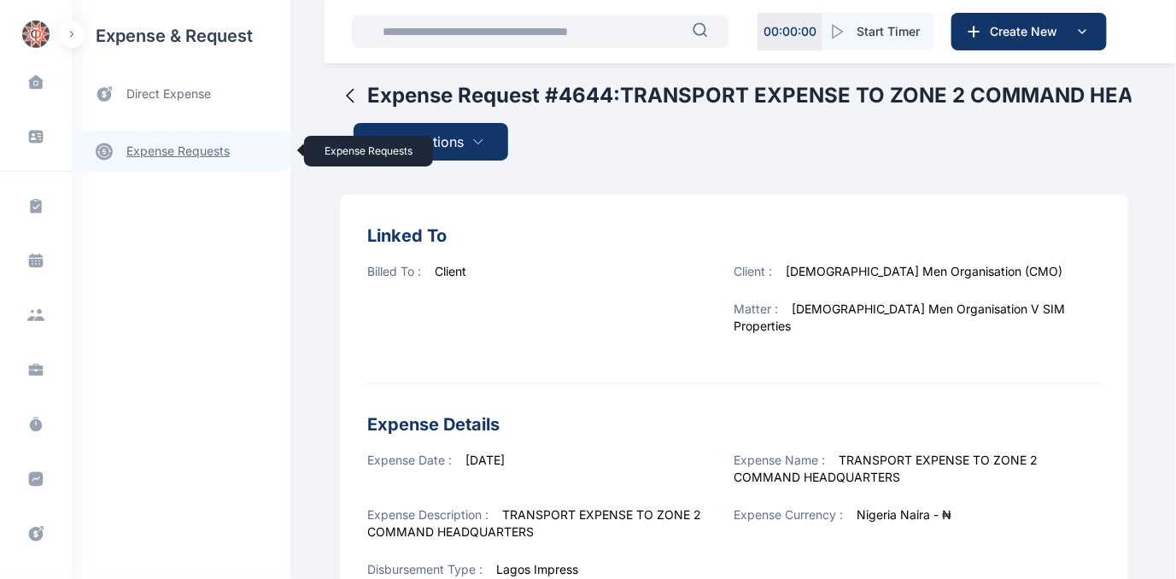
click at [160, 154] on link "expense requests expense requests" at bounding box center [181, 151] width 219 height 41
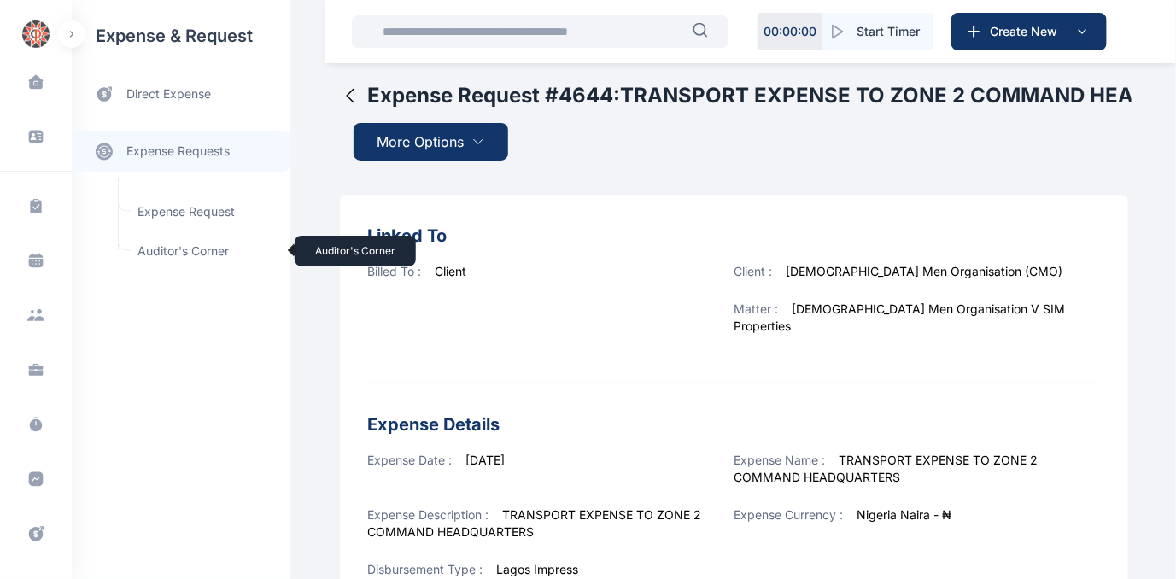
click at [168, 243] on span "Auditor's Corner Auditor's Corner" at bounding box center [204, 251] width 155 height 32
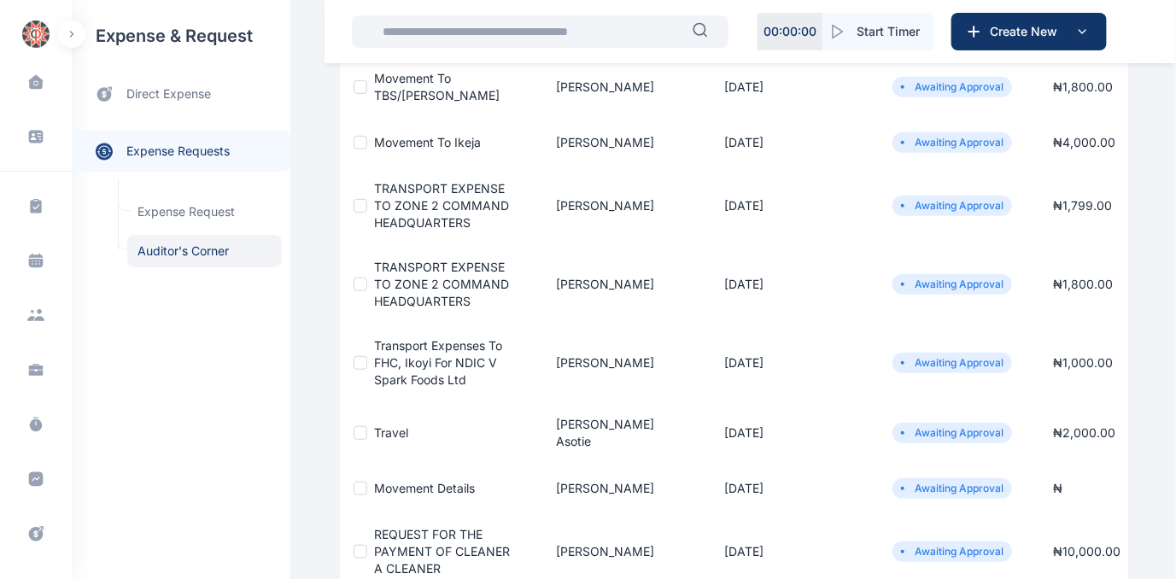
scroll to position [310, 0]
click at [411, 284] on span "TRANSPORT EXPENSE TO ZONE 2 COMMAND HEADQUARTERS" at bounding box center [441, 283] width 135 height 49
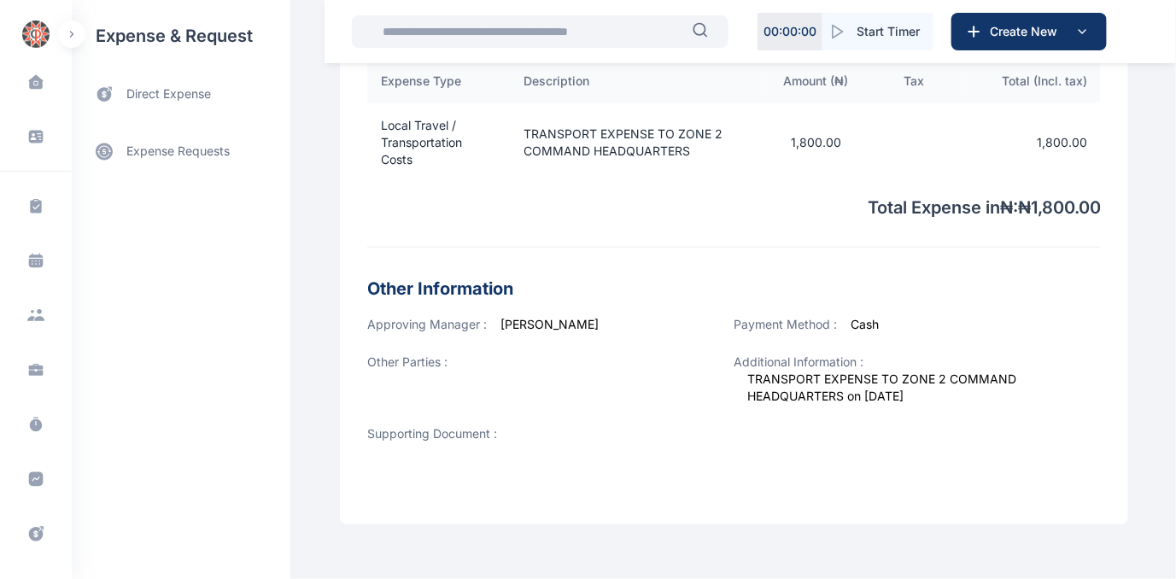
scroll to position [621, 0]
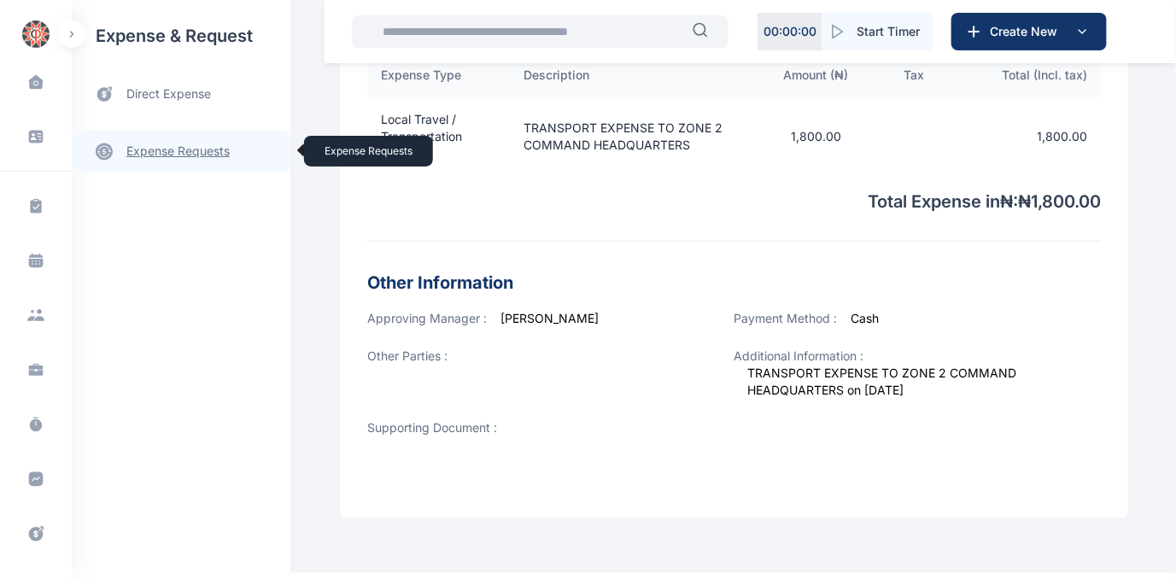
click at [165, 145] on link "expense requests expense requests" at bounding box center [181, 151] width 219 height 41
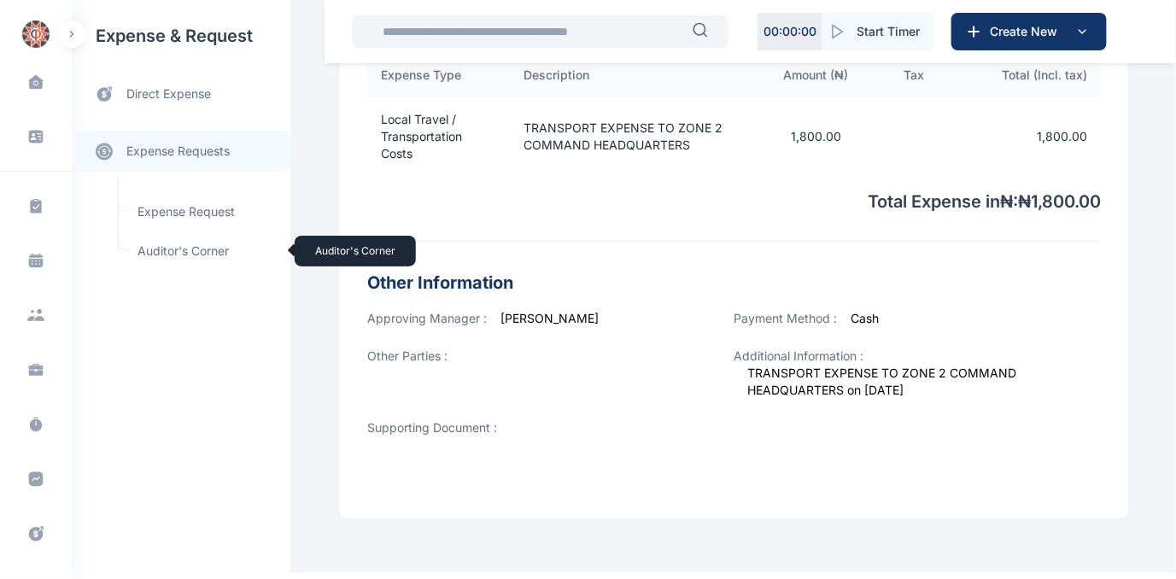
click at [173, 251] on span "Auditor's Corner Auditor's Corner" at bounding box center [204, 251] width 155 height 32
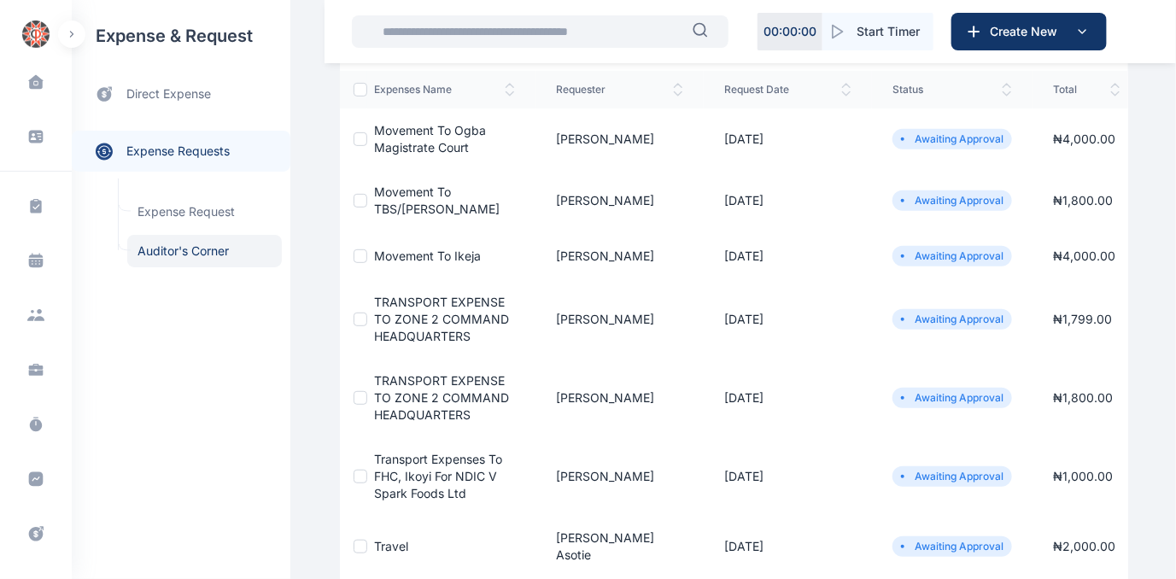
scroll to position [232, 0]
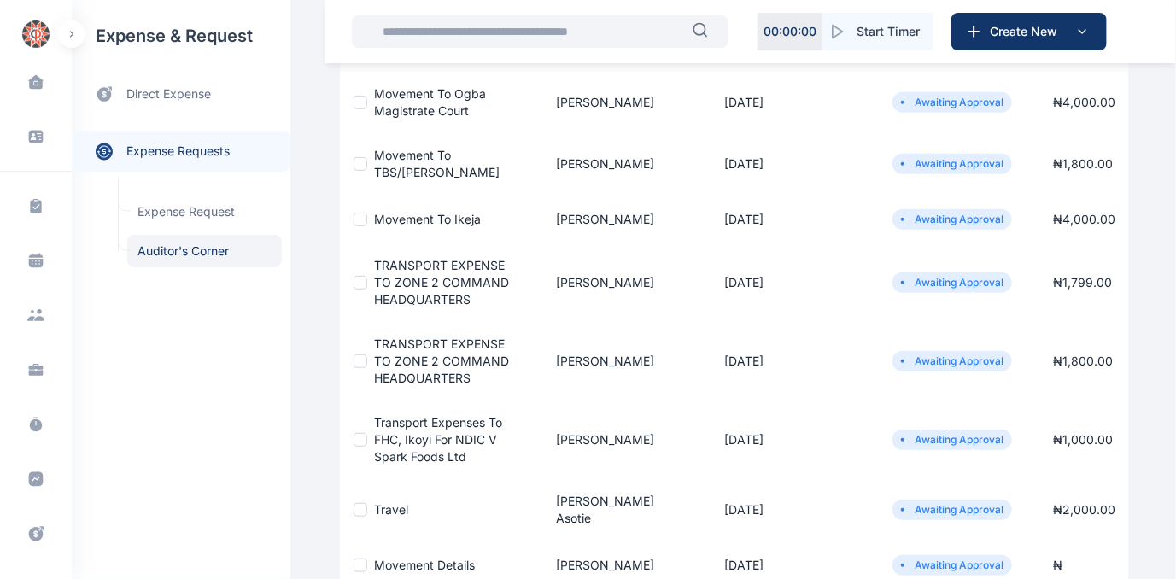
click at [416, 372] on span "TRANSPORT EXPENSE TO ZONE 2 COMMAND HEADQUARTERS" at bounding box center [441, 361] width 135 height 49
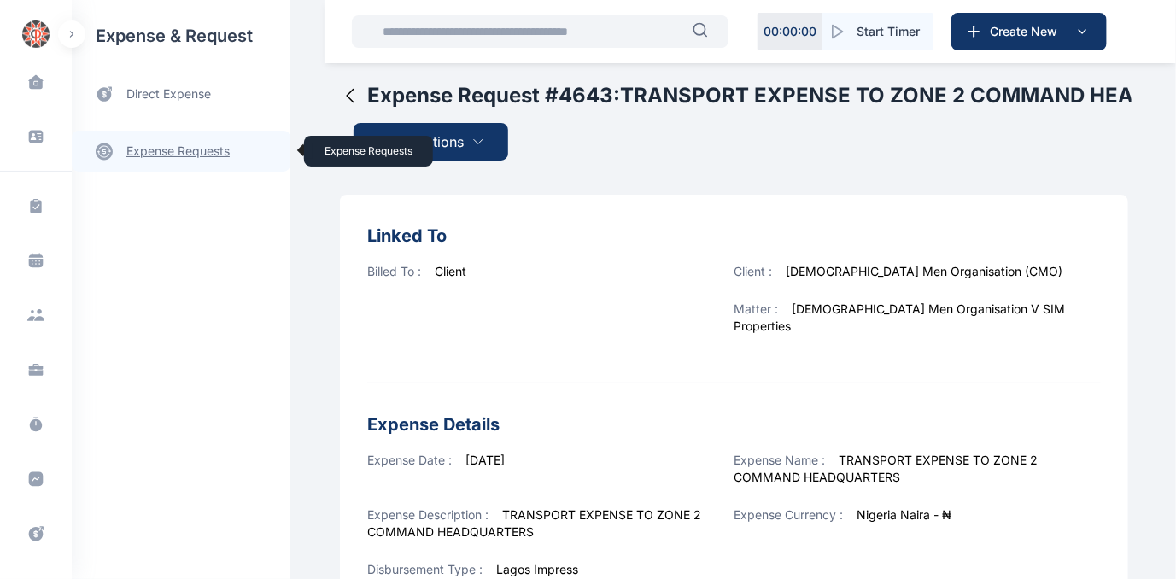
click at [161, 155] on link "expense requests expense requests" at bounding box center [181, 151] width 219 height 41
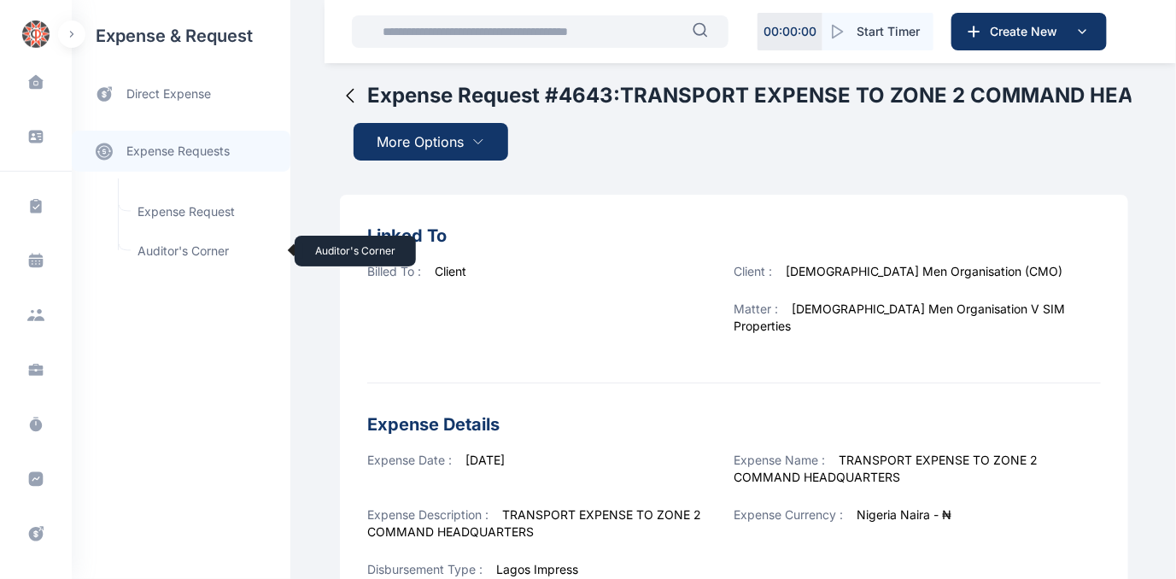
click at [147, 251] on span "Auditor's Corner Auditor's Corner" at bounding box center [204, 251] width 155 height 32
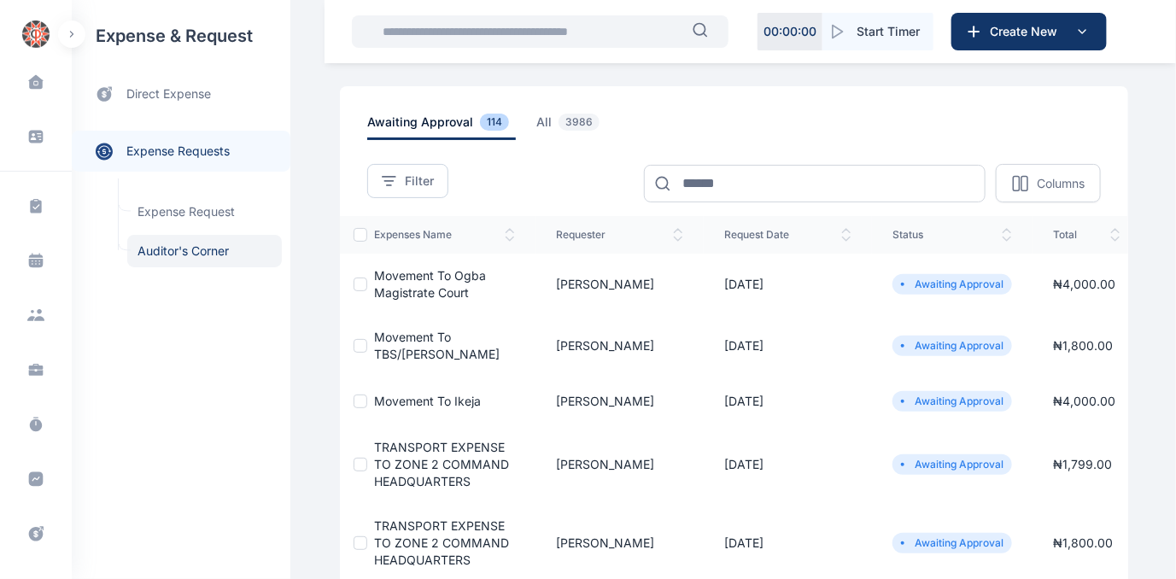
scroll to position [77, 0]
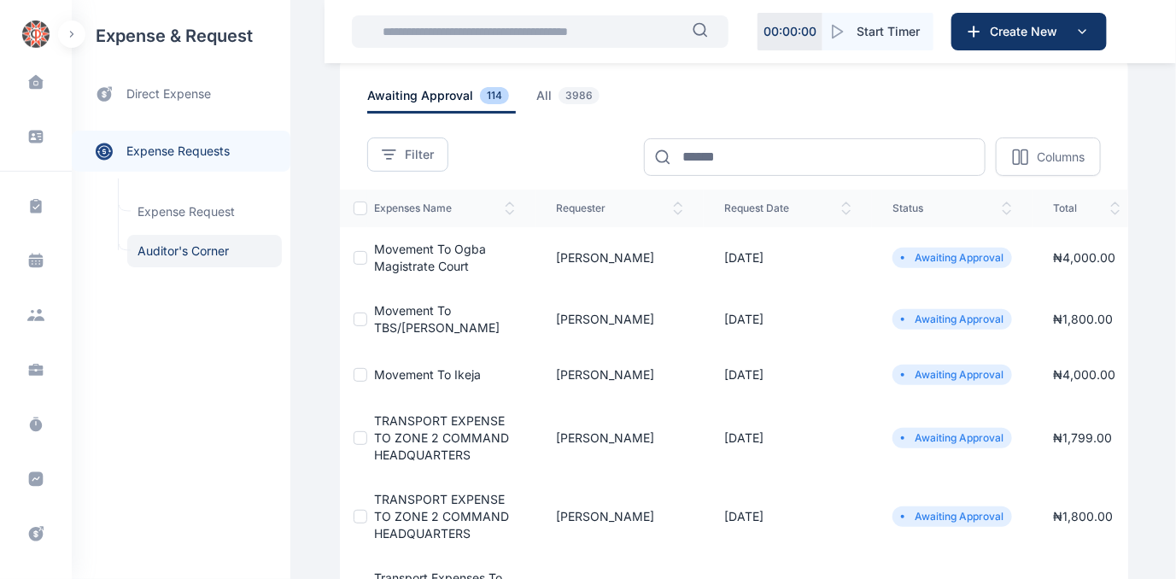
click at [387, 378] on span "Movement to Ikeja" at bounding box center [427, 374] width 107 height 15
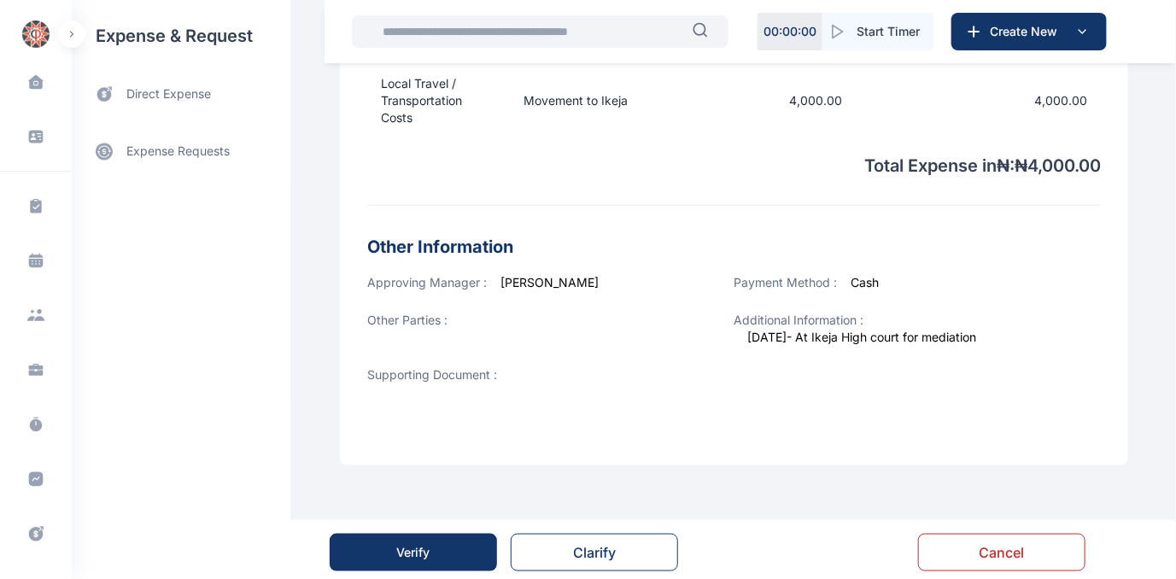
scroll to position [601, 0]
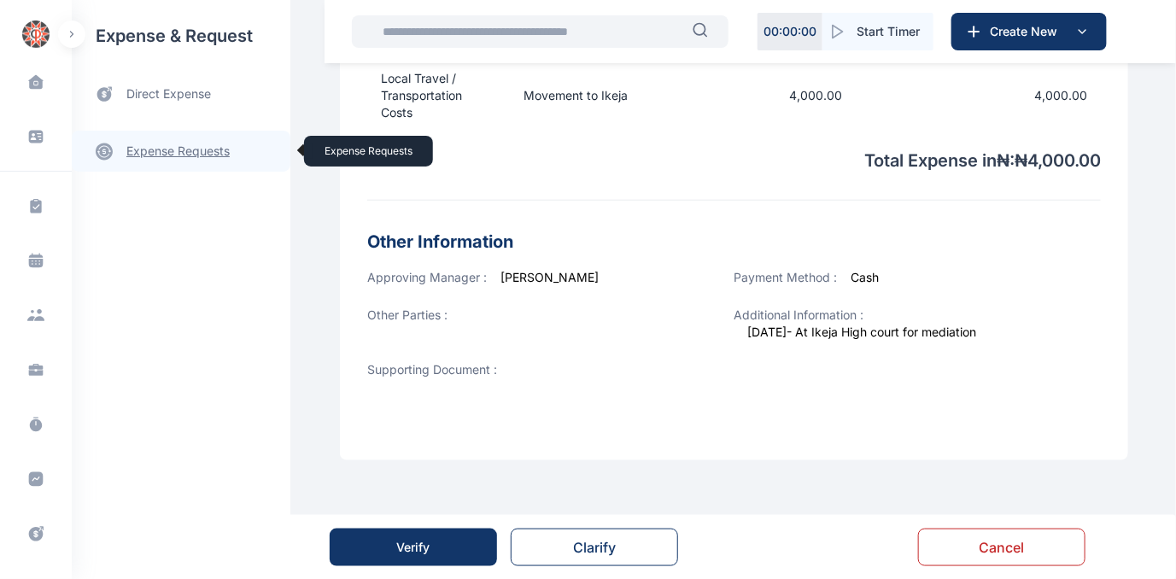
click at [185, 155] on link "expense requests expense requests" at bounding box center [181, 151] width 219 height 41
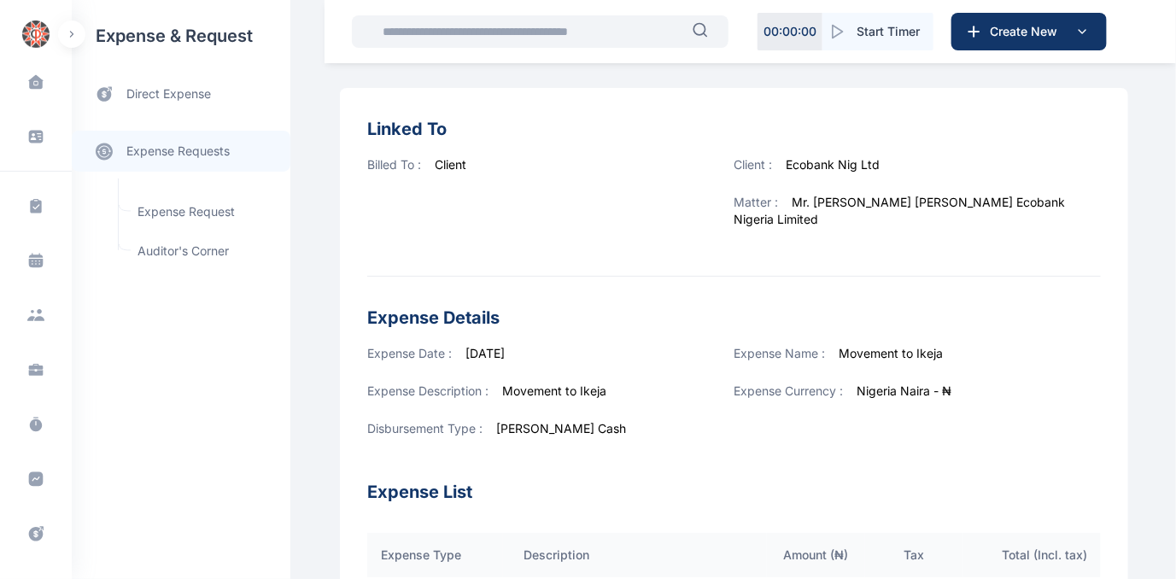
scroll to position [0, 0]
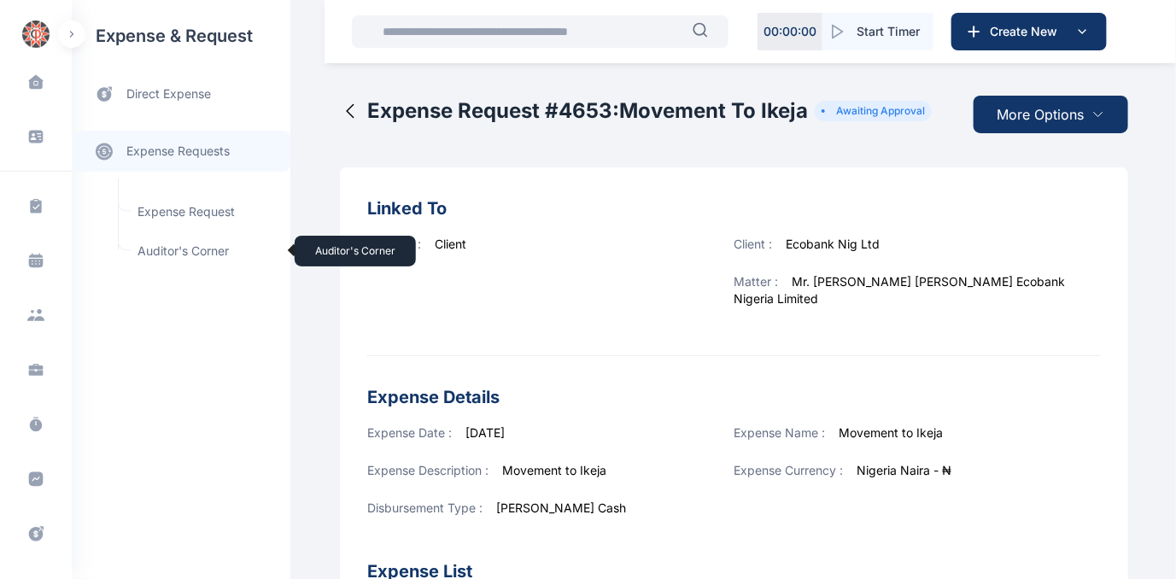
click at [171, 250] on span "Auditor's Corner Auditor's Corner" at bounding box center [204, 251] width 155 height 32
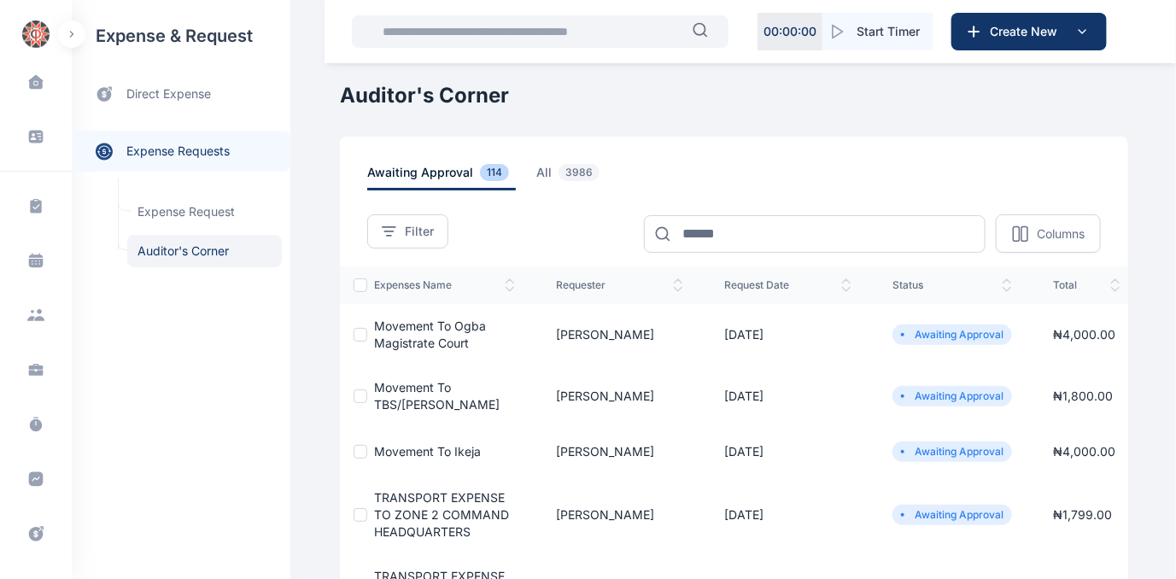
scroll to position [77, 0]
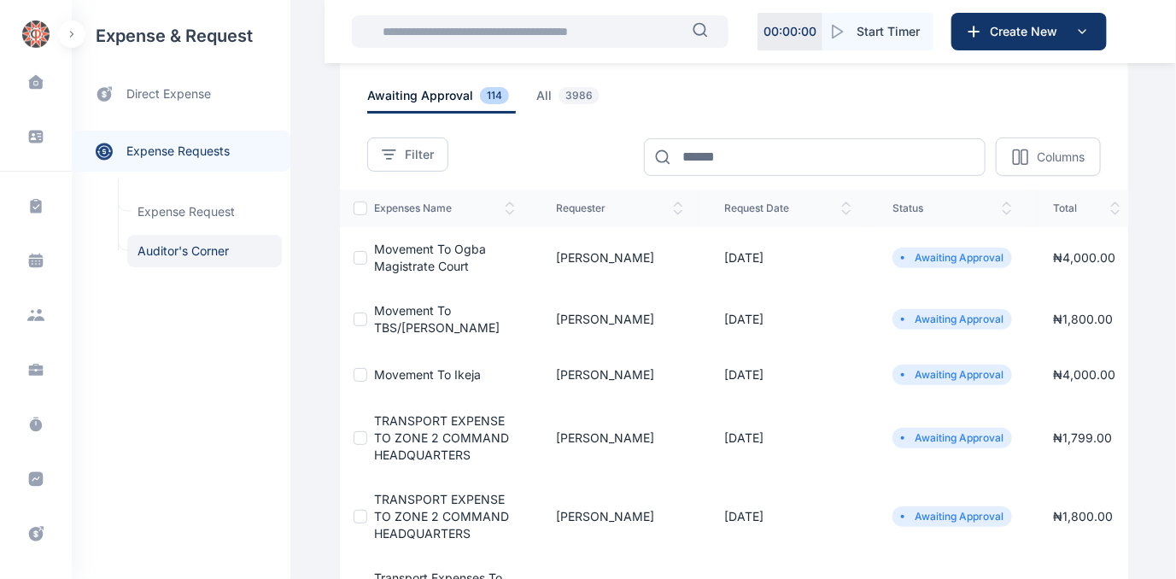
click at [409, 447] on span "TRANSPORT EXPENSE TO ZONE 2 COMMAND HEADQUARTERS" at bounding box center [441, 437] width 135 height 49
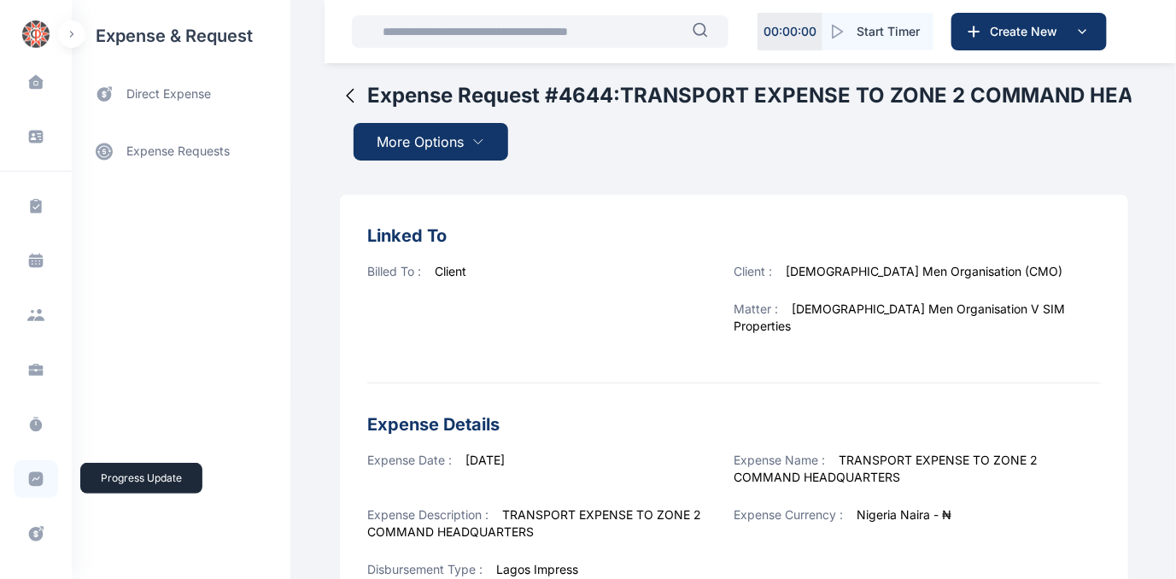
click at [30, 478] on icon at bounding box center [36, 479] width 15 height 15
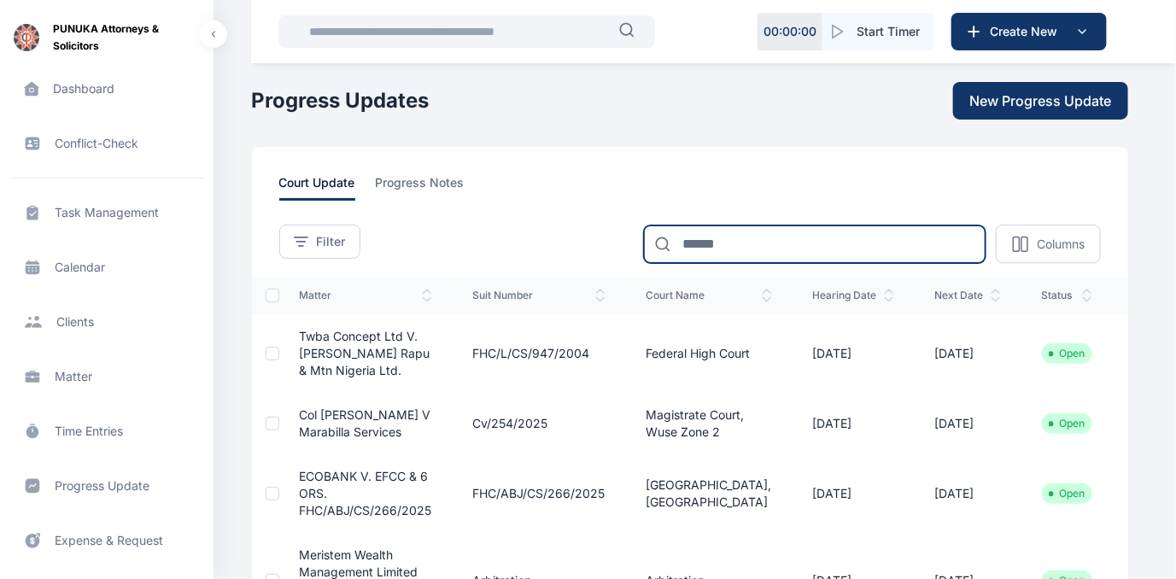
click at [686, 247] on input at bounding box center [815, 245] width 342 height 38
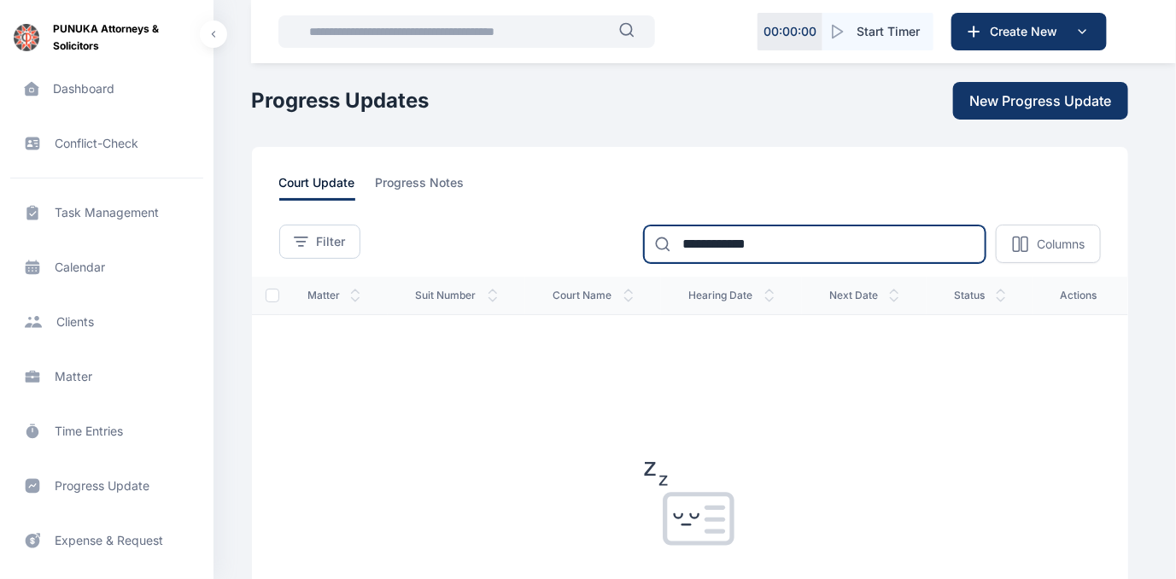
click at [794, 240] on input "**********" at bounding box center [815, 245] width 342 height 38
type input "*"
click at [794, 240] on input "**********" at bounding box center [815, 245] width 342 height 38
type input "***"
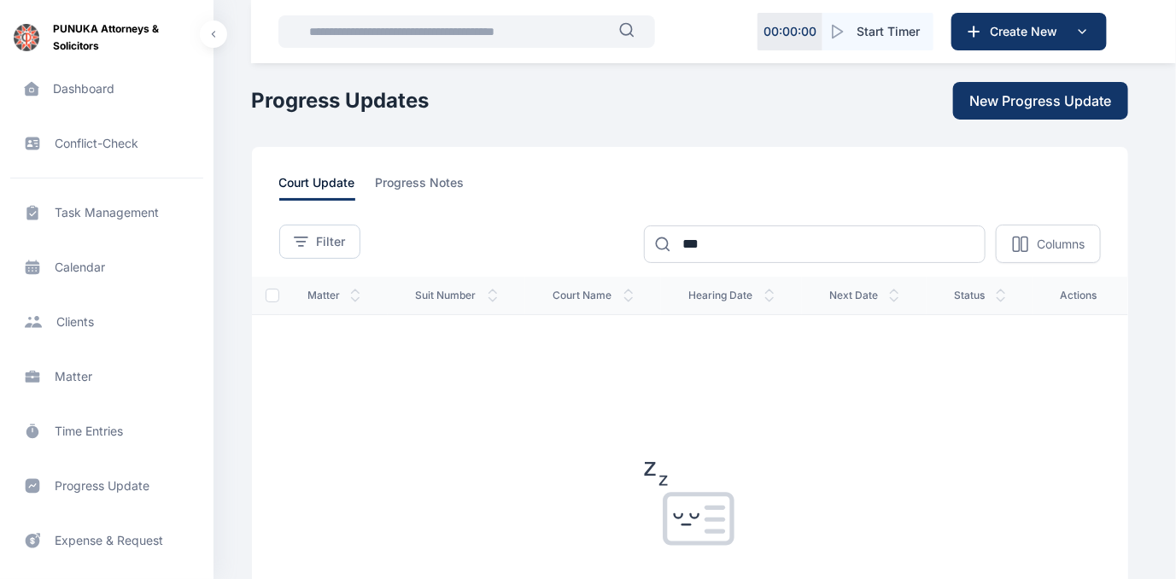
click at [118, 482] on span "Progress Update progress update progress update" at bounding box center [106, 486] width 193 height 41
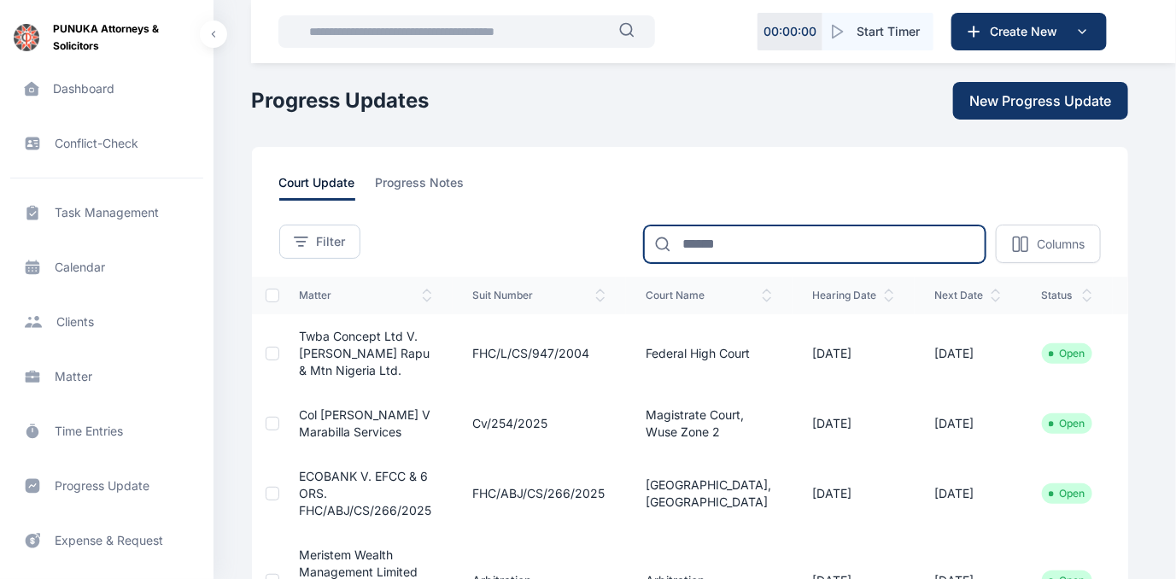
click at [740, 237] on input at bounding box center [815, 245] width 342 height 38
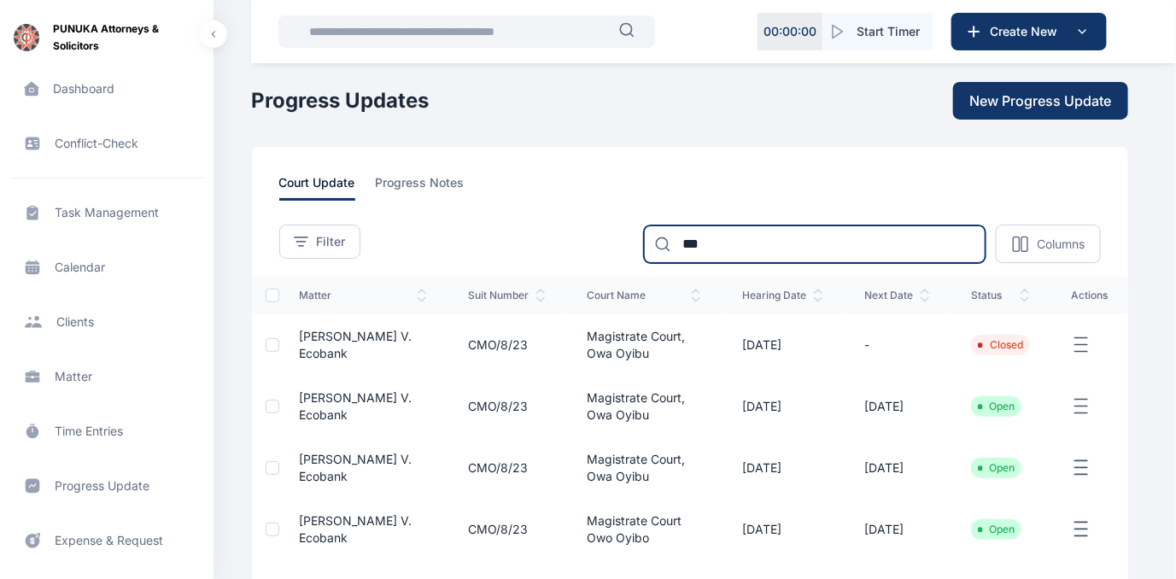
click at [711, 246] on input "***" at bounding box center [815, 245] width 342 height 38
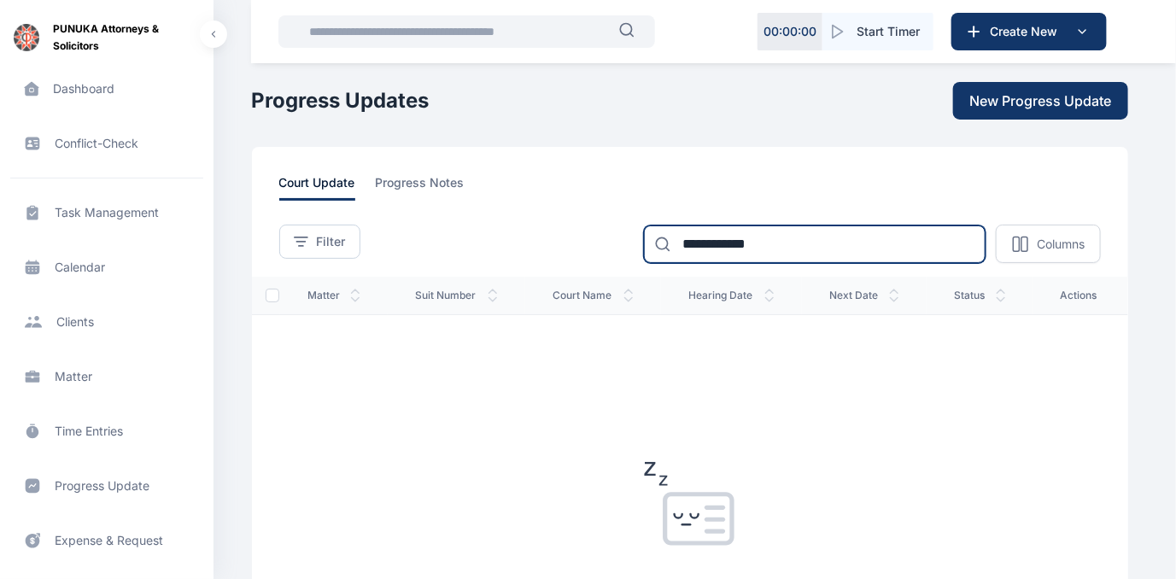
click at [783, 247] on input "**********" at bounding box center [815, 245] width 342 height 38
click at [883, 248] on input "**********" at bounding box center [815, 245] width 342 height 38
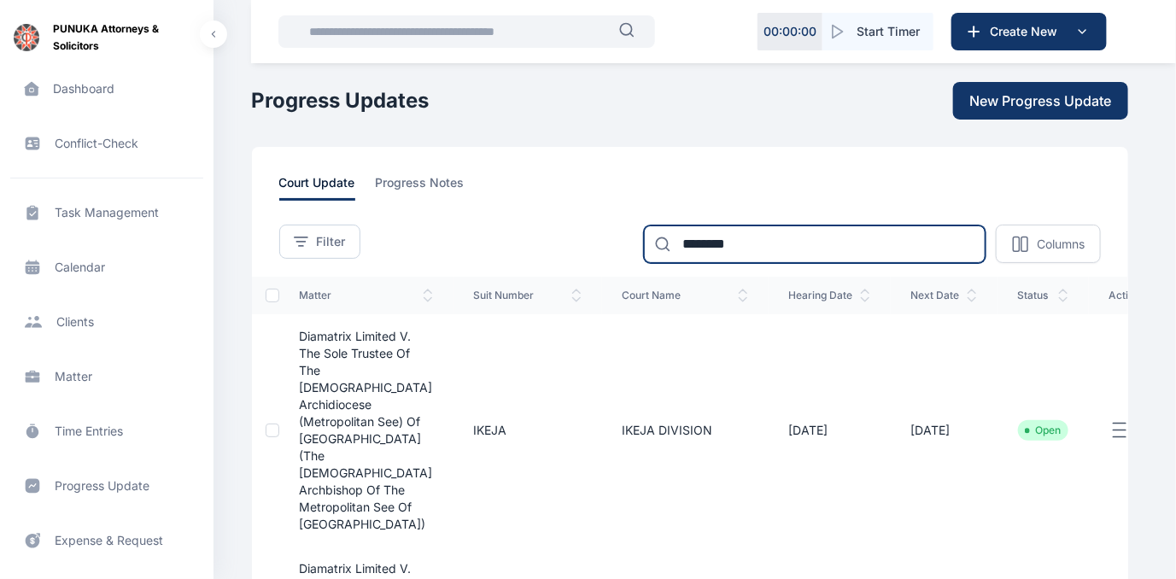
click at [737, 235] on input "********" at bounding box center [815, 245] width 342 height 38
type input "*"
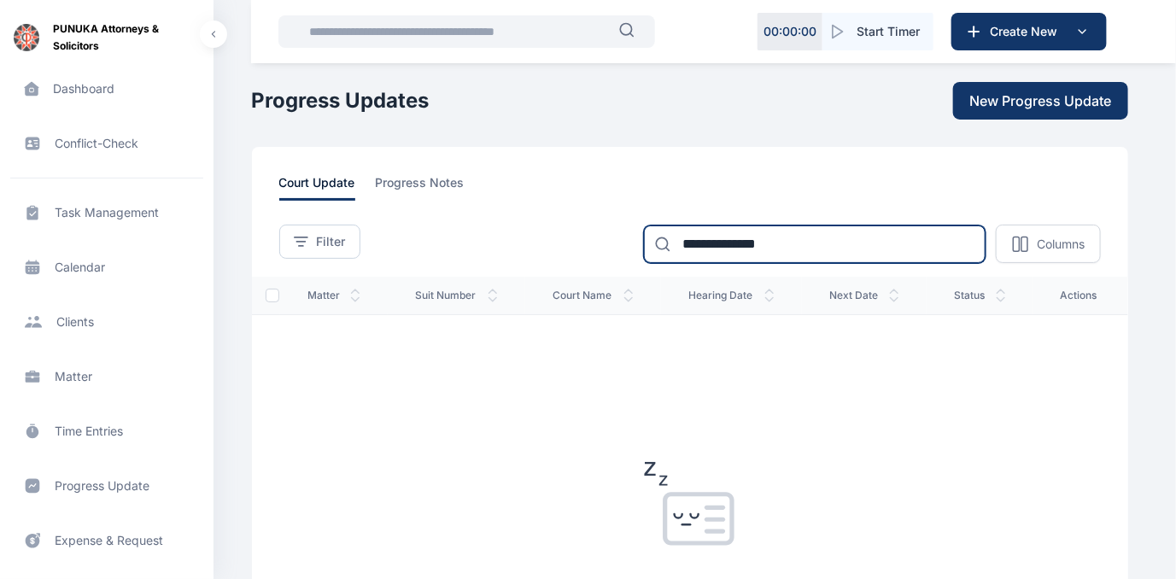
click at [778, 243] on input "**********" at bounding box center [815, 245] width 342 height 38
type input "***"
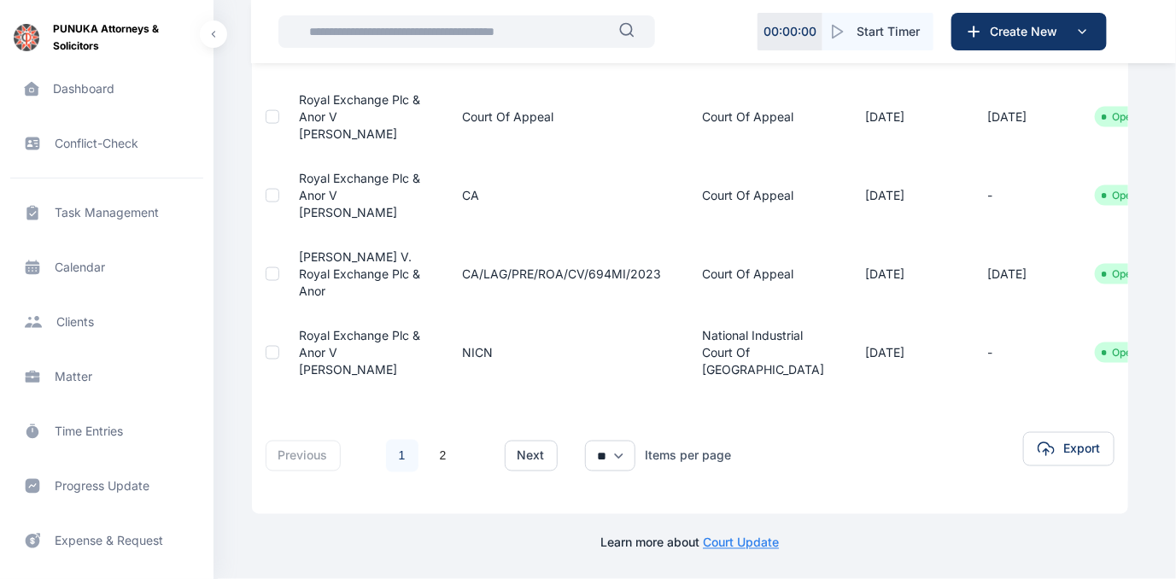
scroll to position [1134, 0]
click at [124, 538] on span "Expense & Request expense & request expense & request" at bounding box center [106, 540] width 193 height 41
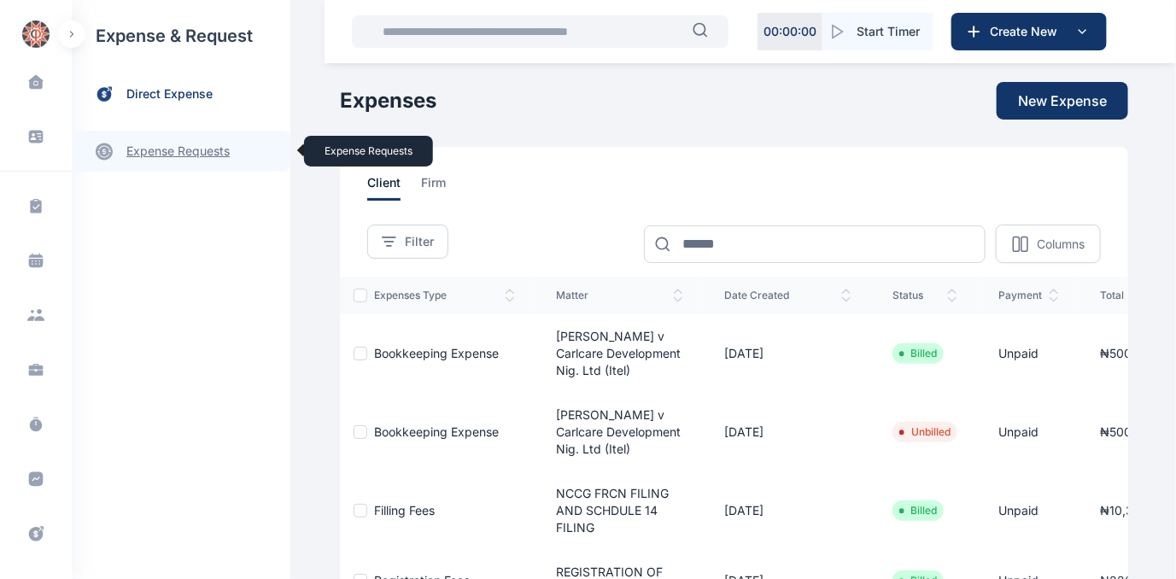
click at [177, 149] on link "expense requests expense requests" at bounding box center [181, 151] width 219 height 41
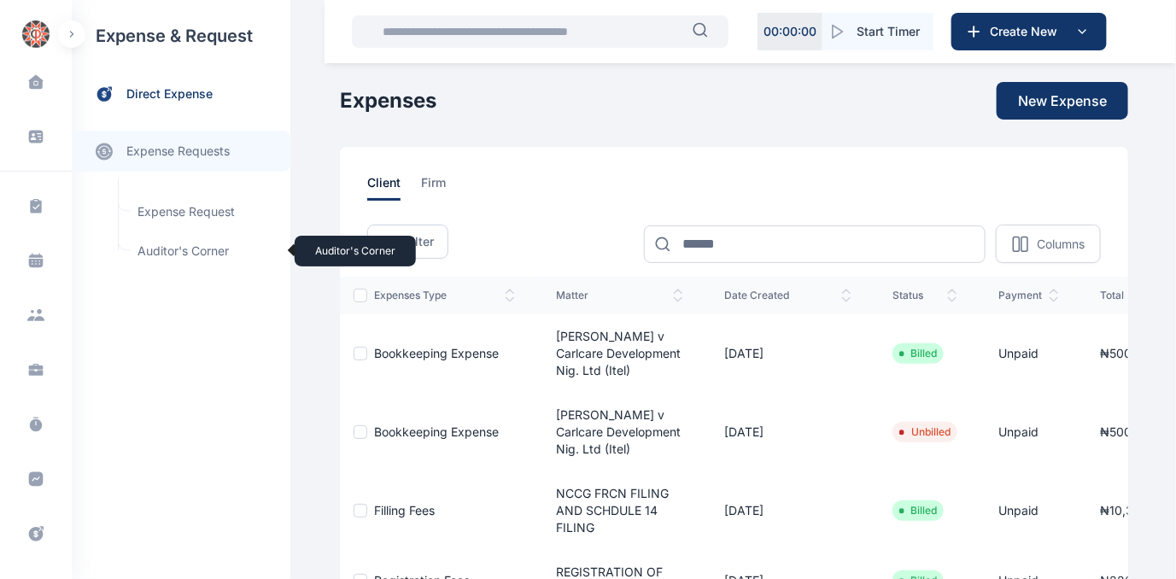
click at [167, 249] on span "Auditor's Corner Auditor's Corner" at bounding box center [204, 251] width 155 height 32
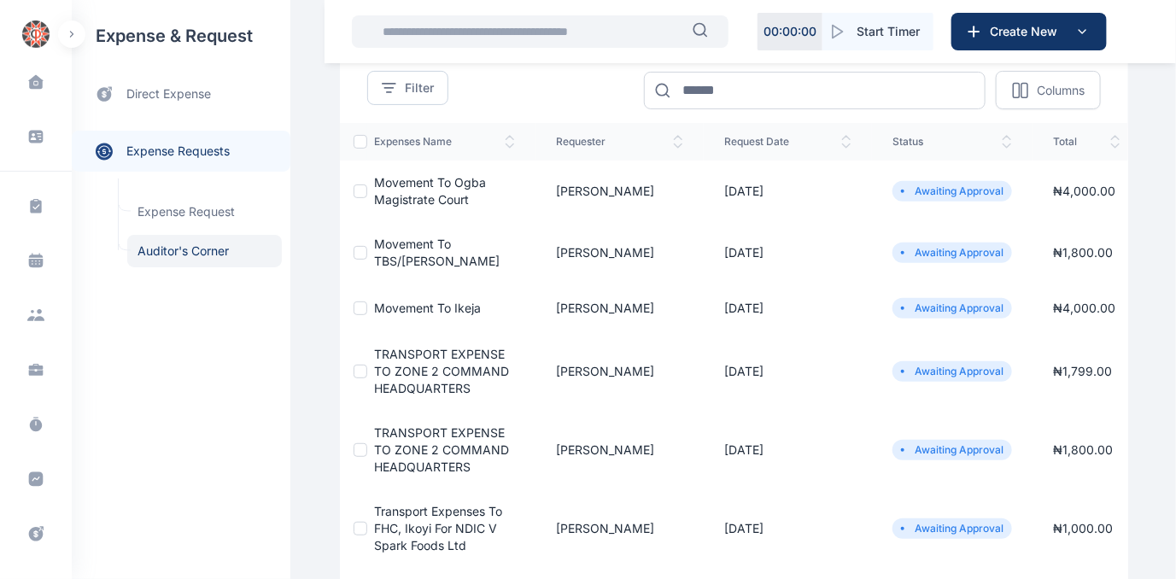
scroll to position [155, 0]
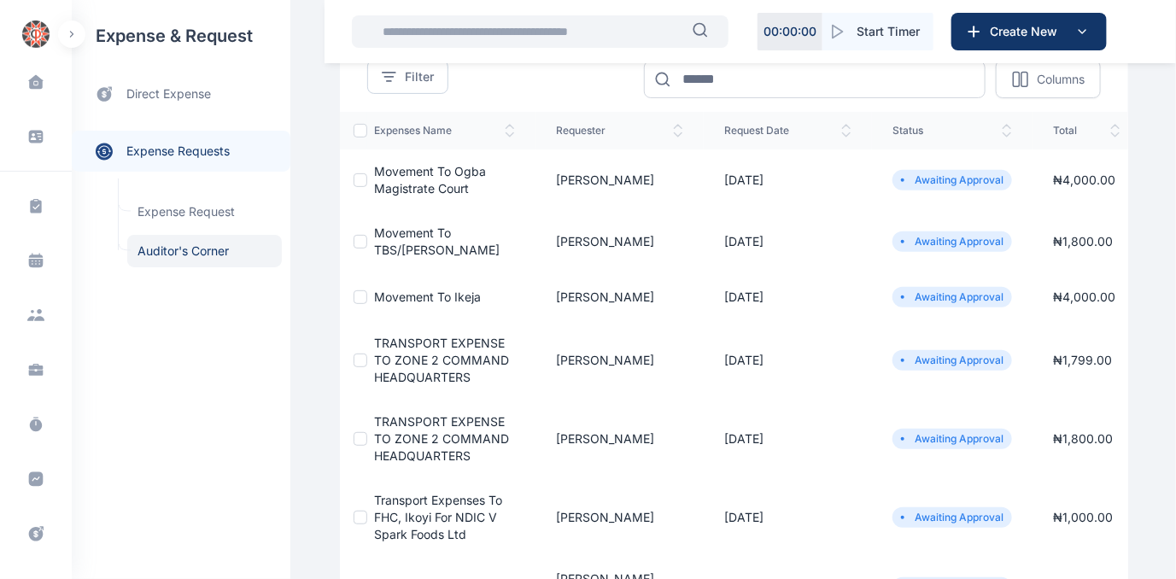
click at [415, 302] on span "Movement to Ikeja" at bounding box center [427, 297] width 107 height 15
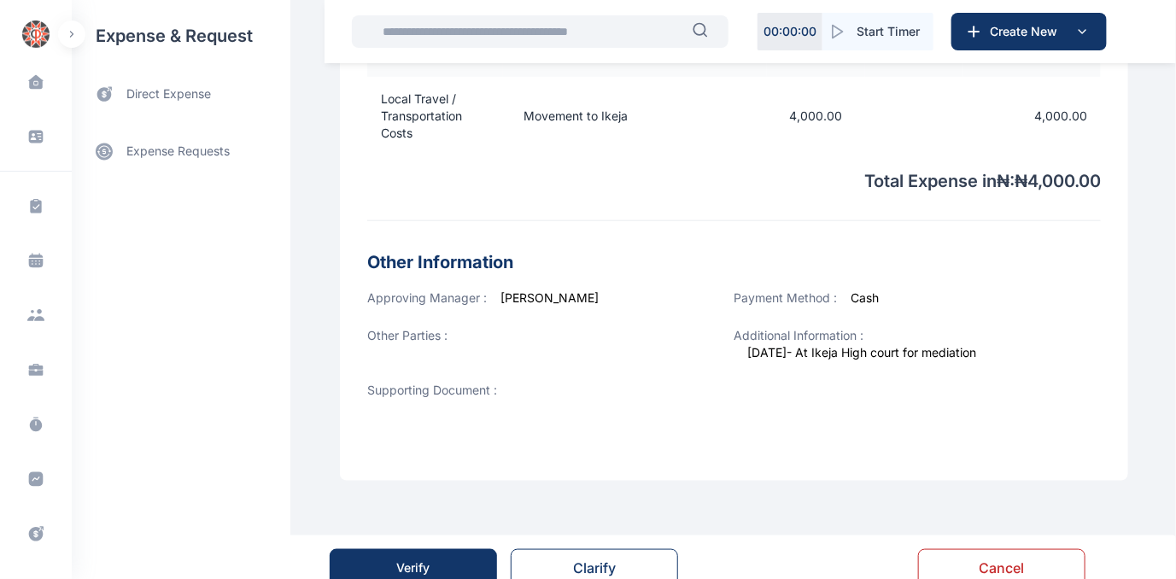
scroll to position [601, 0]
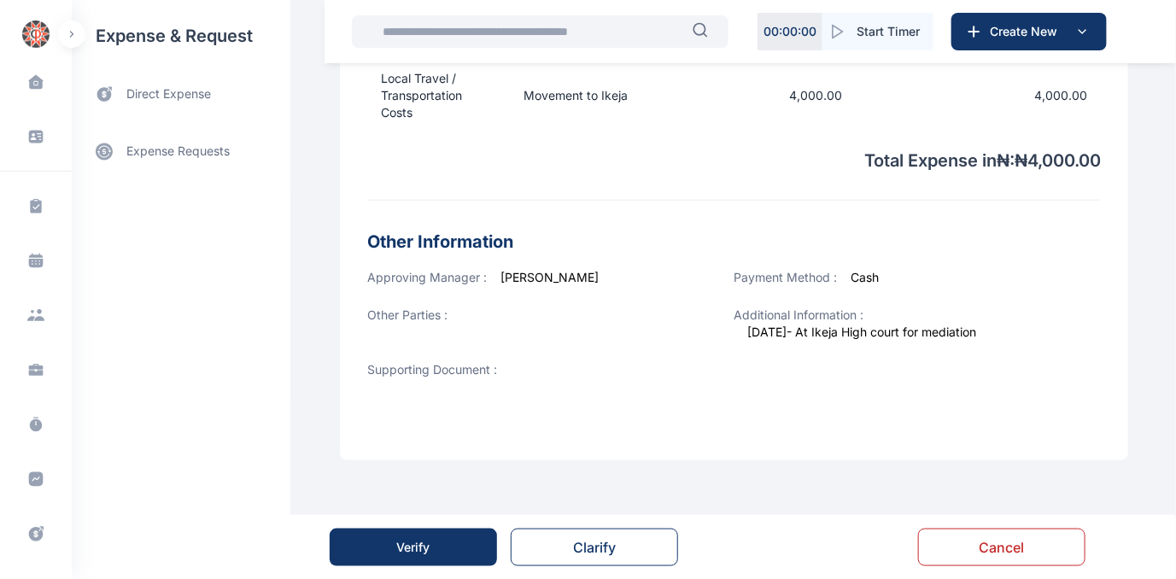
click at [417, 542] on div "Verify" at bounding box center [413, 547] width 33 height 17
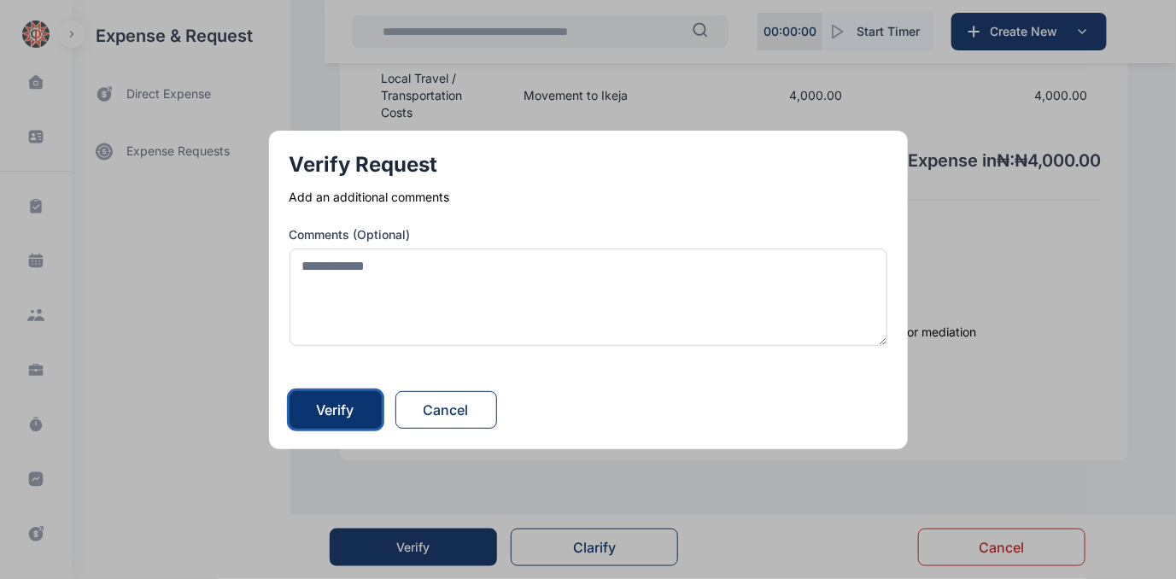
click at [335, 415] on div "Verify" at bounding box center [336, 410] width 38 height 21
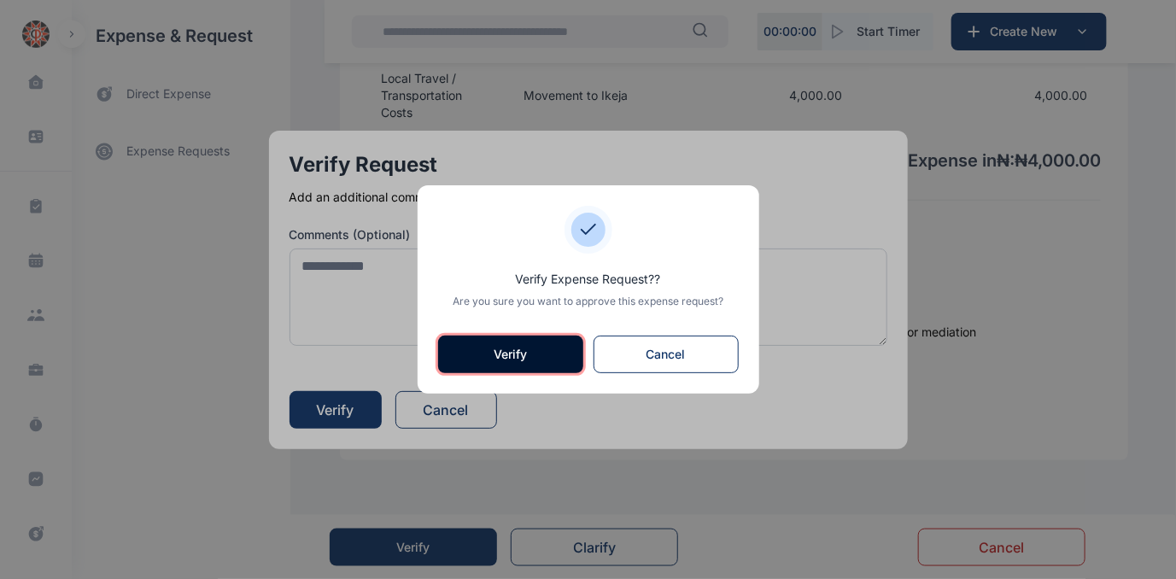
click at [473, 362] on button "Verify" at bounding box center [510, 355] width 145 height 38
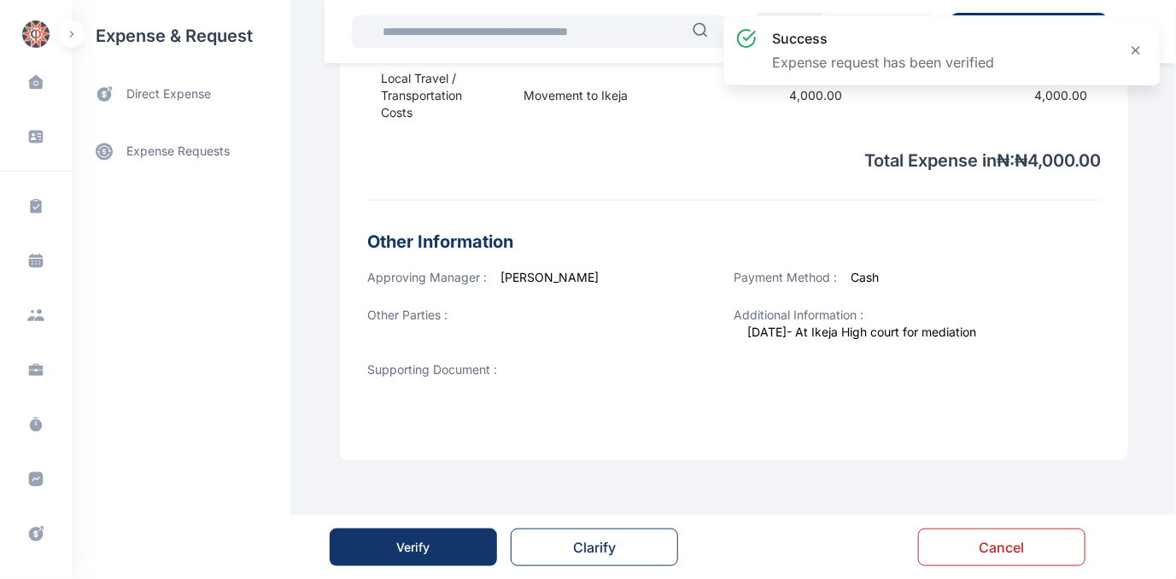
scroll to position [0, 0]
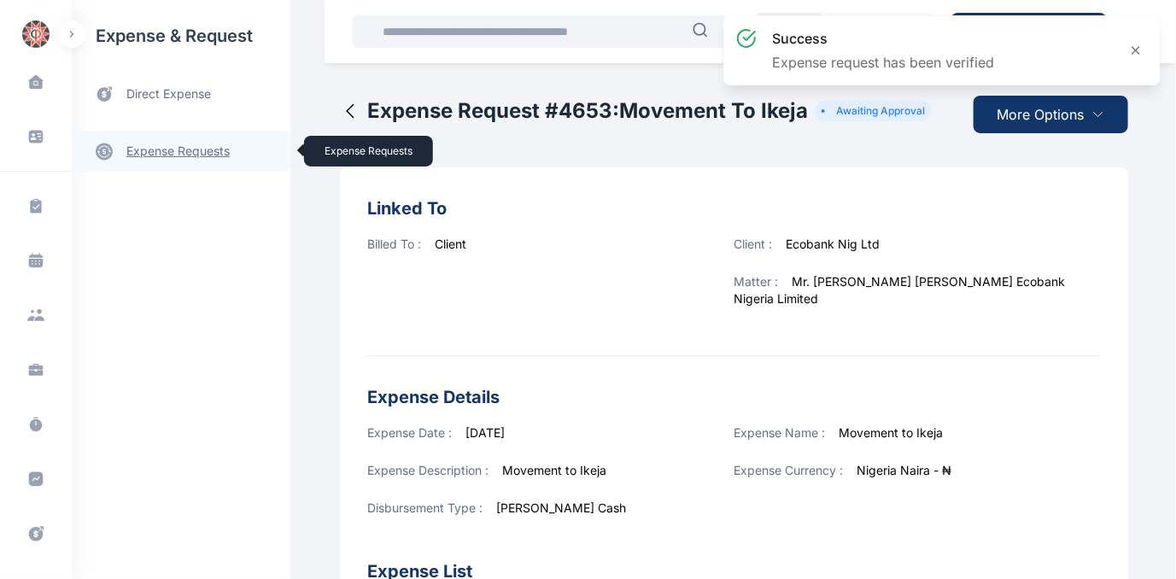
click at [202, 149] on link "expense requests expense requests" at bounding box center [181, 151] width 219 height 41
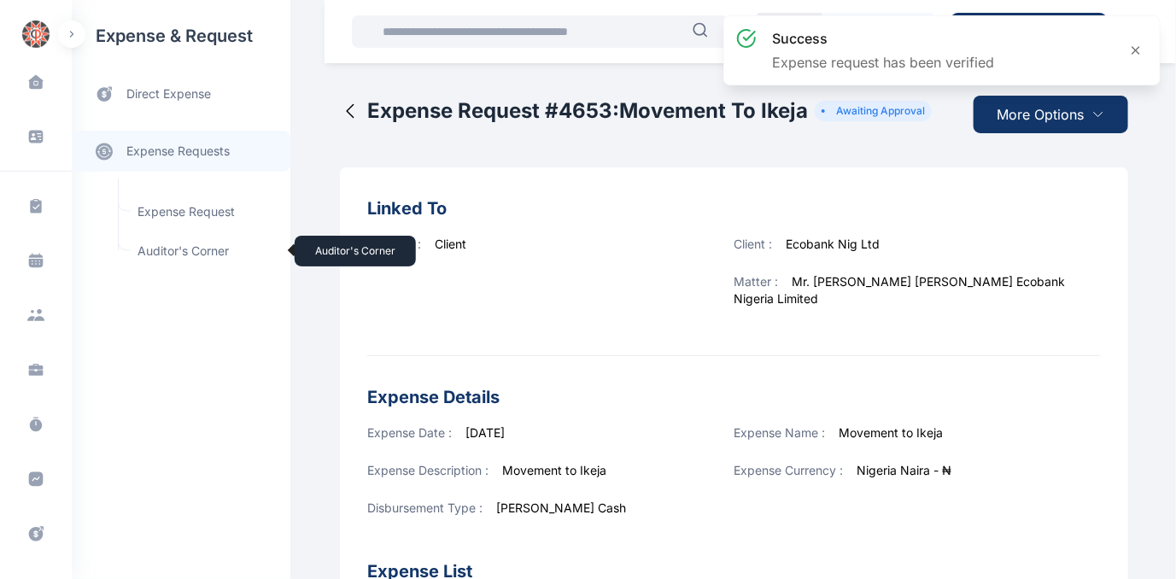
click at [162, 245] on span "Auditor's Corner Auditor's Corner" at bounding box center [204, 251] width 155 height 32
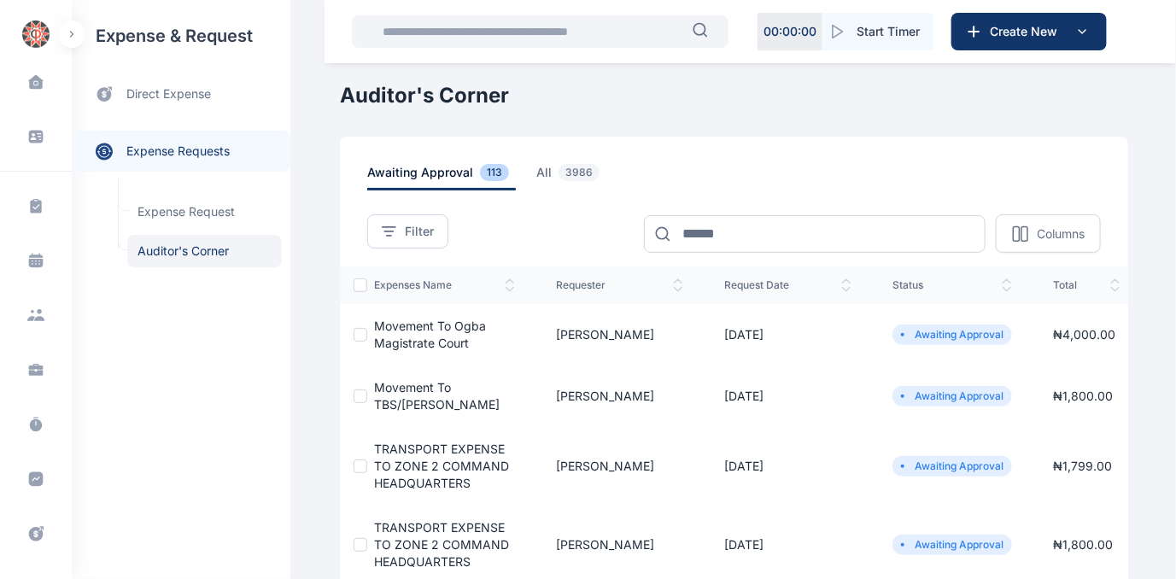
click at [406, 384] on span "Movement to TBS/[PERSON_NAME]" at bounding box center [437, 396] width 126 height 32
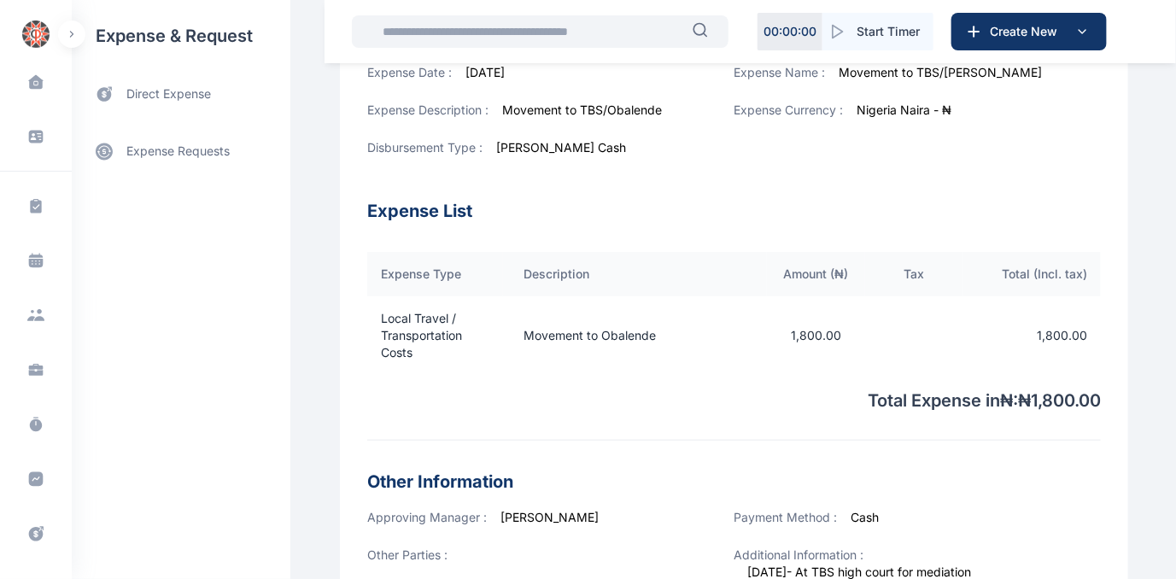
scroll to position [628, 0]
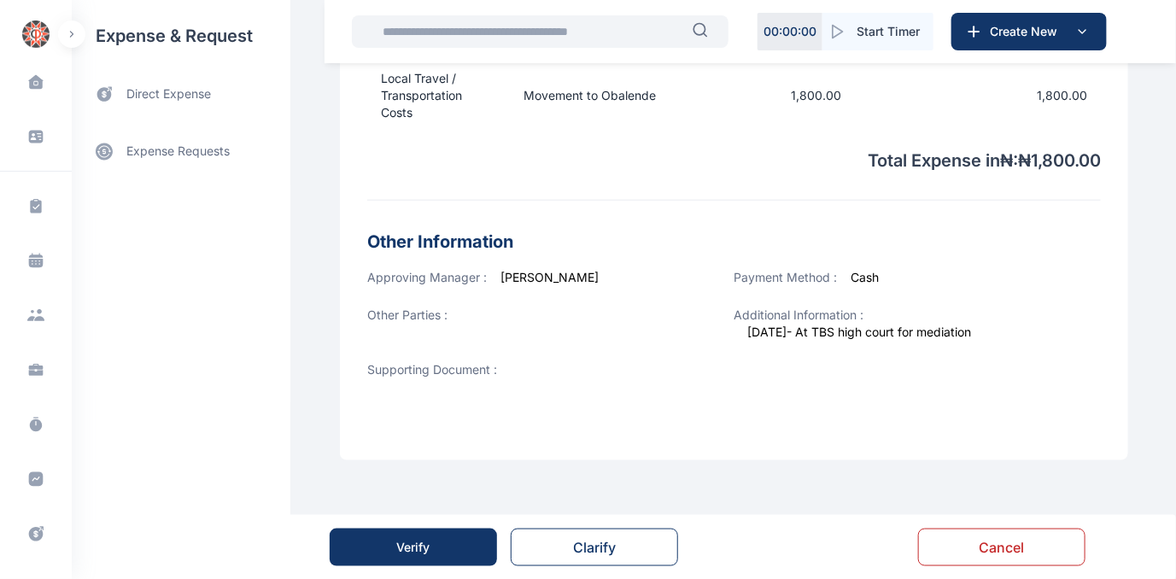
click at [427, 539] on div "Verify" at bounding box center [413, 547] width 33 height 17
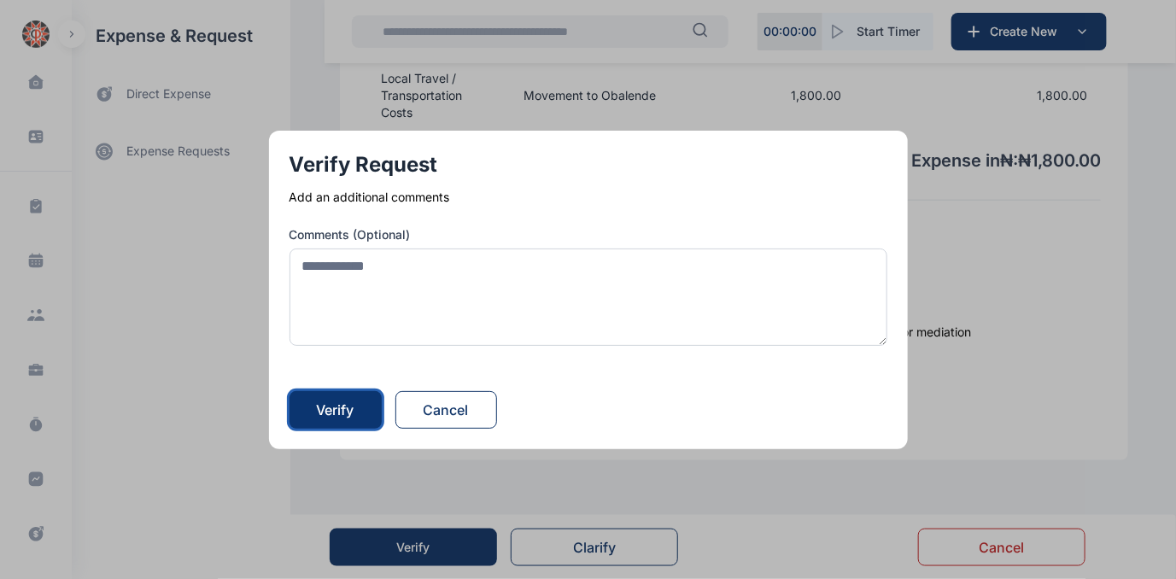
click at [332, 408] on div "Verify" at bounding box center [336, 410] width 38 height 21
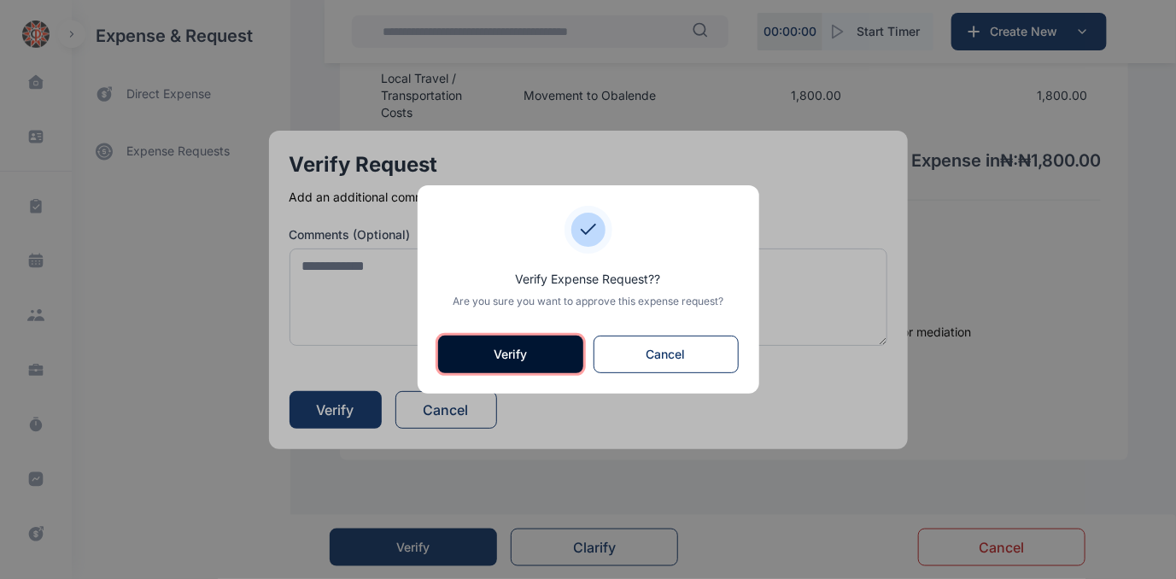
click at [521, 359] on button "Verify" at bounding box center [510, 355] width 145 height 38
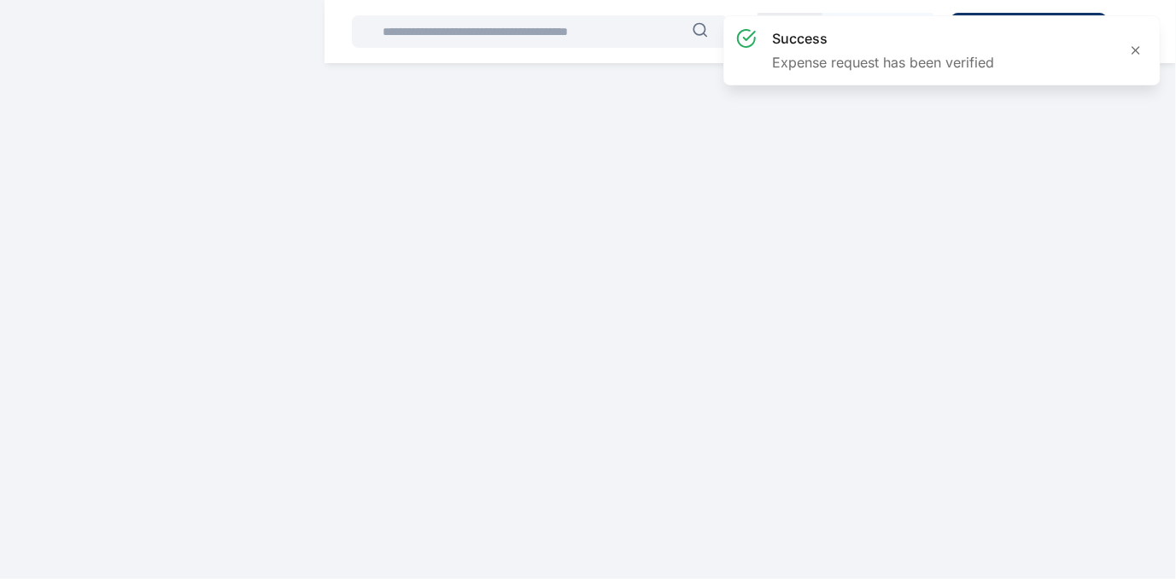
scroll to position [0, 0]
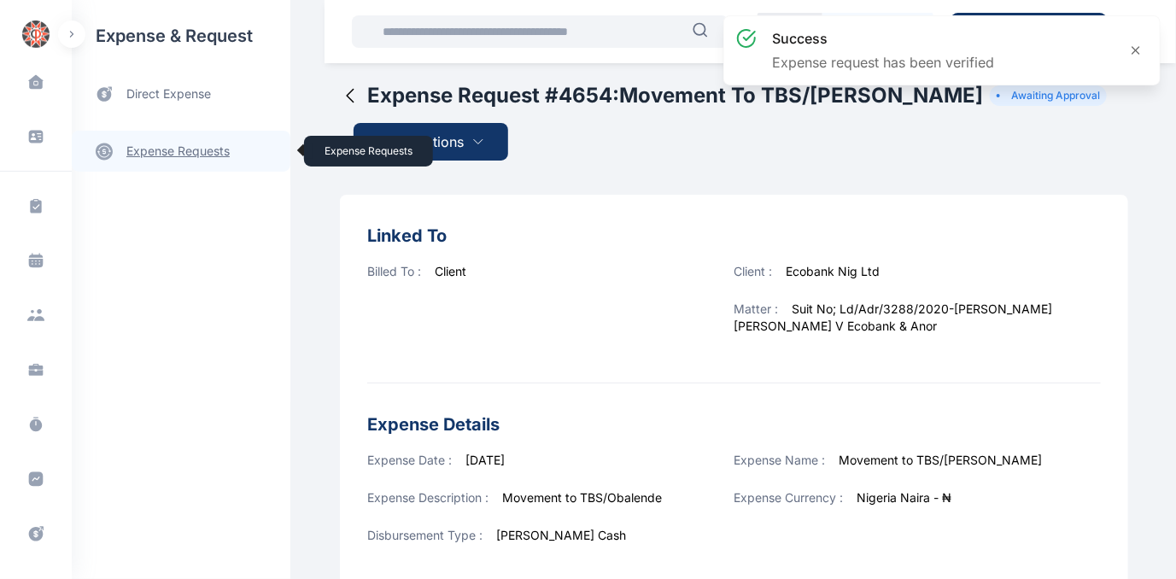
click at [204, 147] on link "expense requests expense requests" at bounding box center [181, 151] width 219 height 41
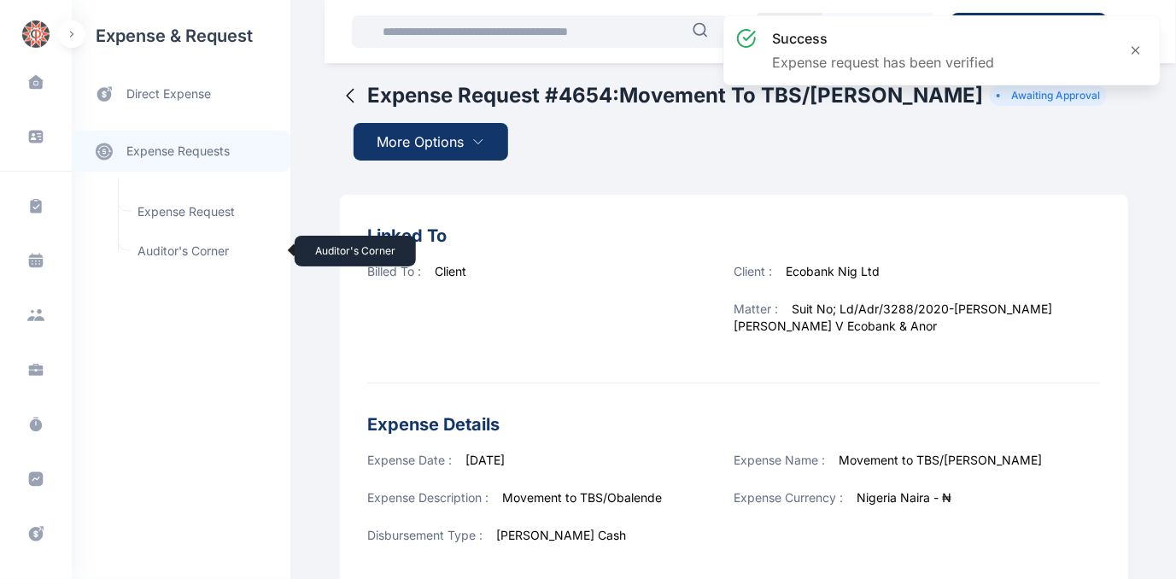
click at [156, 248] on span "Auditor's Corner Auditor's Corner" at bounding box center [204, 251] width 155 height 32
